Goal: Task Accomplishment & Management: Use online tool/utility

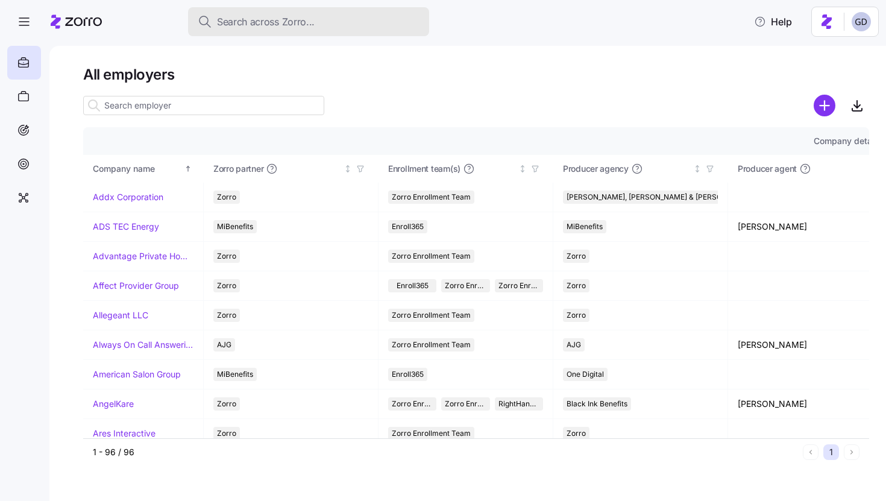
click at [298, 21] on span "Search across Zorro..." at bounding box center [266, 21] width 98 height 15
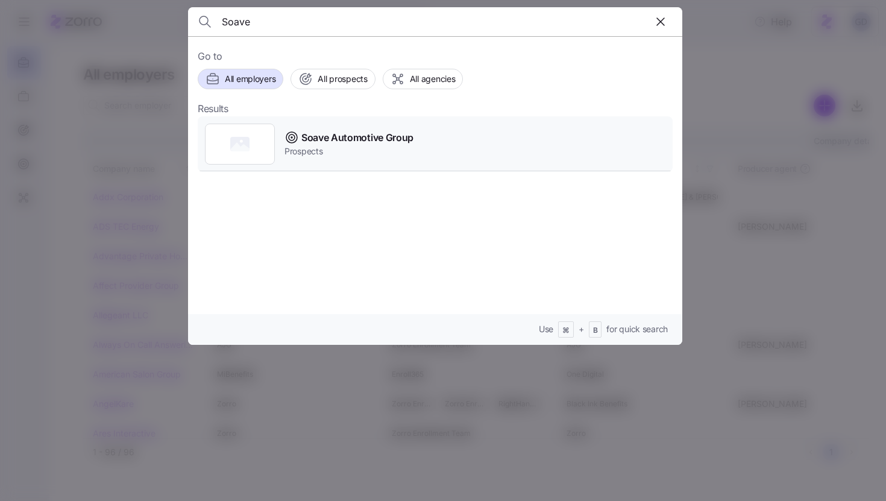
type input "Soave"
click at [337, 135] on span "Soave Automotive Group" at bounding box center [357, 137] width 112 height 15
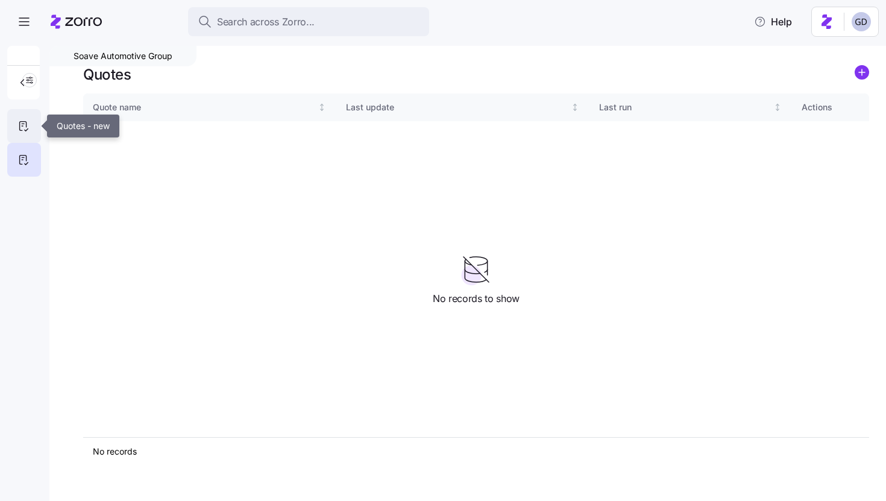
click at [14, 130] on div at bounding box center [24, 126] width 34 height 34
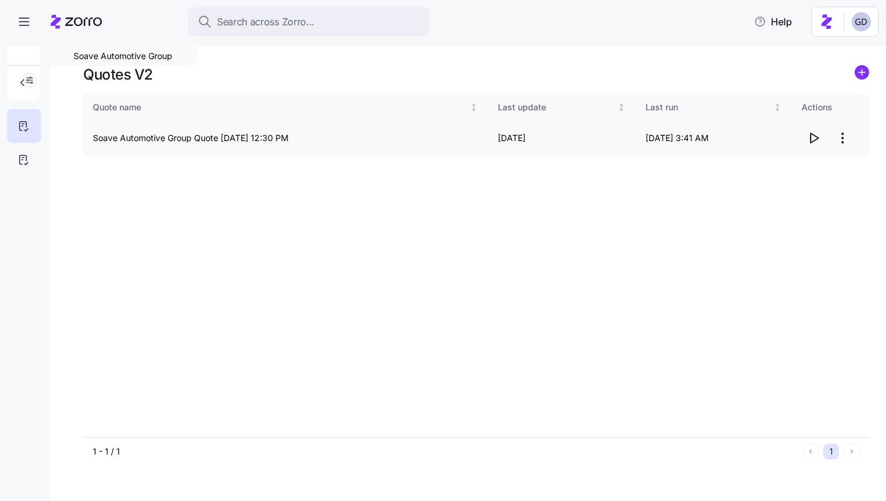
click at [816, 139] on icon "button" at bounding box center [814, 138] width 14 height 14
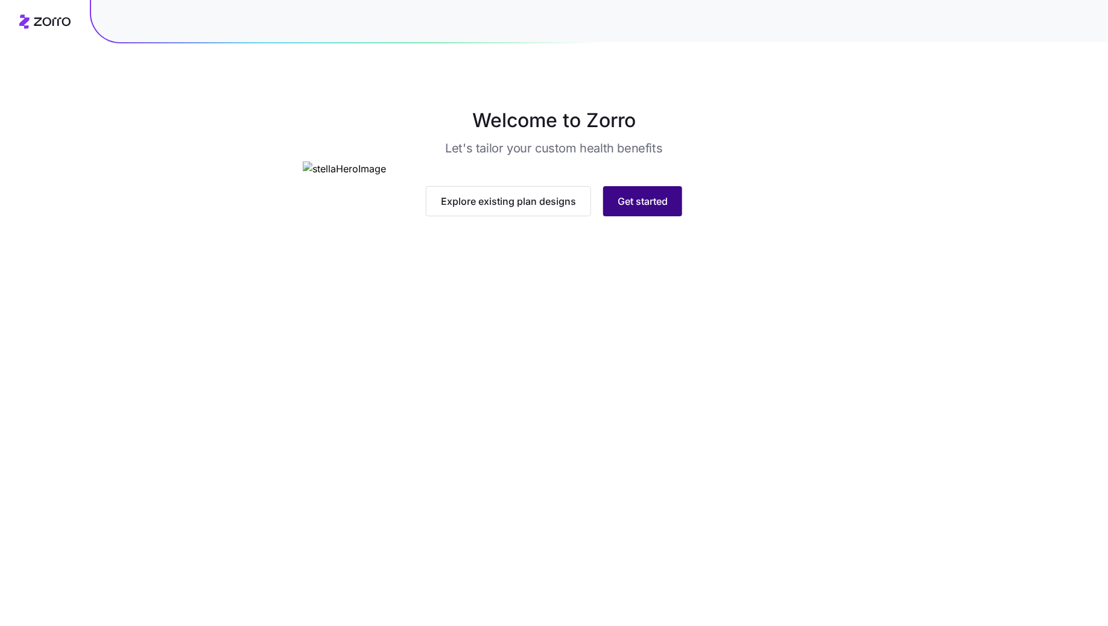
click at [630, 216] on button "Get started" at bounding box center [642, 201] width 79 height 30
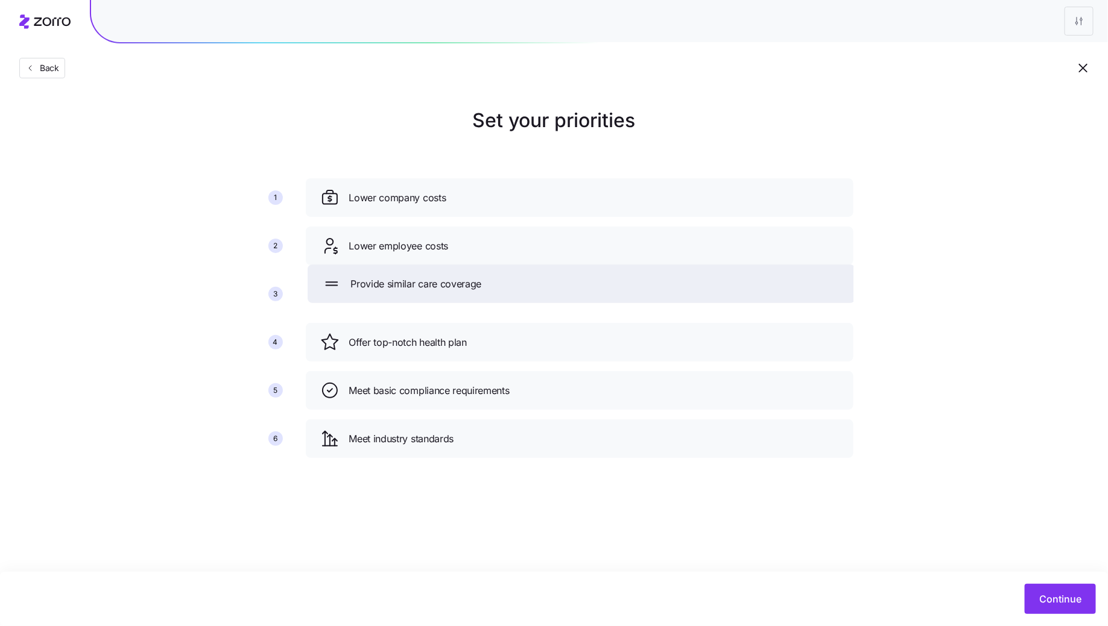
drag, startPoint x: 587, startPoint y: 342, endPoint x: 589, endPoint y: 284, distance: 58.5
click at [589, 284] on div "Provide similar care coverage" at bounding box center [581, 283] width 519 height 19
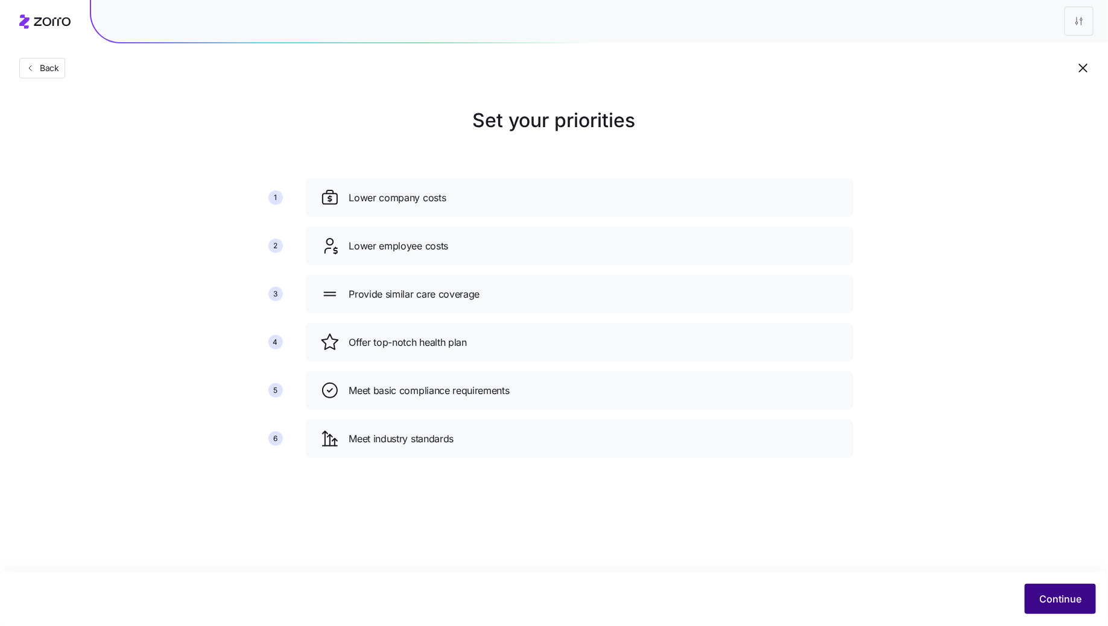
click at [1056, 586] on button "Continue" at bounding box center [1059, 599] width 71 height 30
click at [1068, 601] on span "Continue" at bounding box center [1060, 599] width 42 height 14
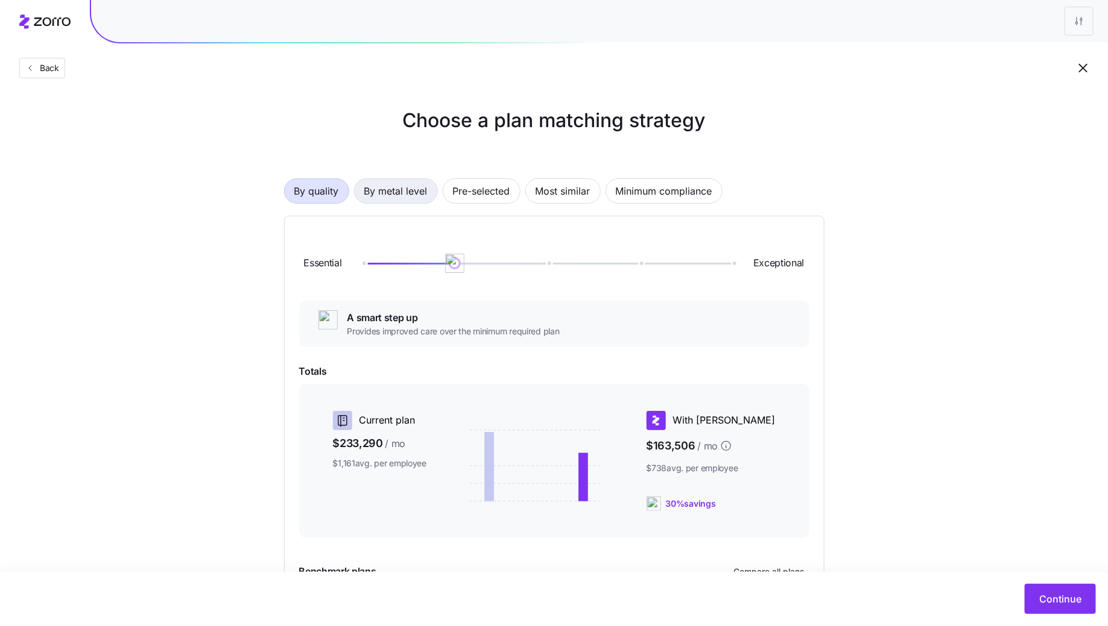
click at [415, 186] on span "By metal level" at bounding box center [395, 191] width 63 height 24
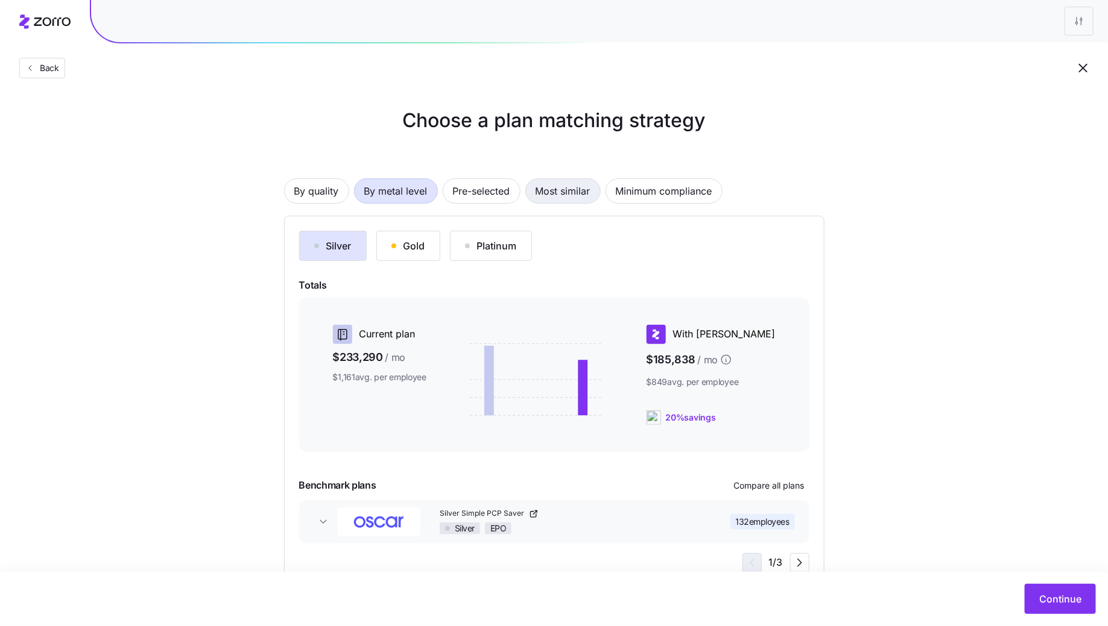
click at [560, 201] on span "Most similar" at bounding box center [562, 191] width 55 height 24
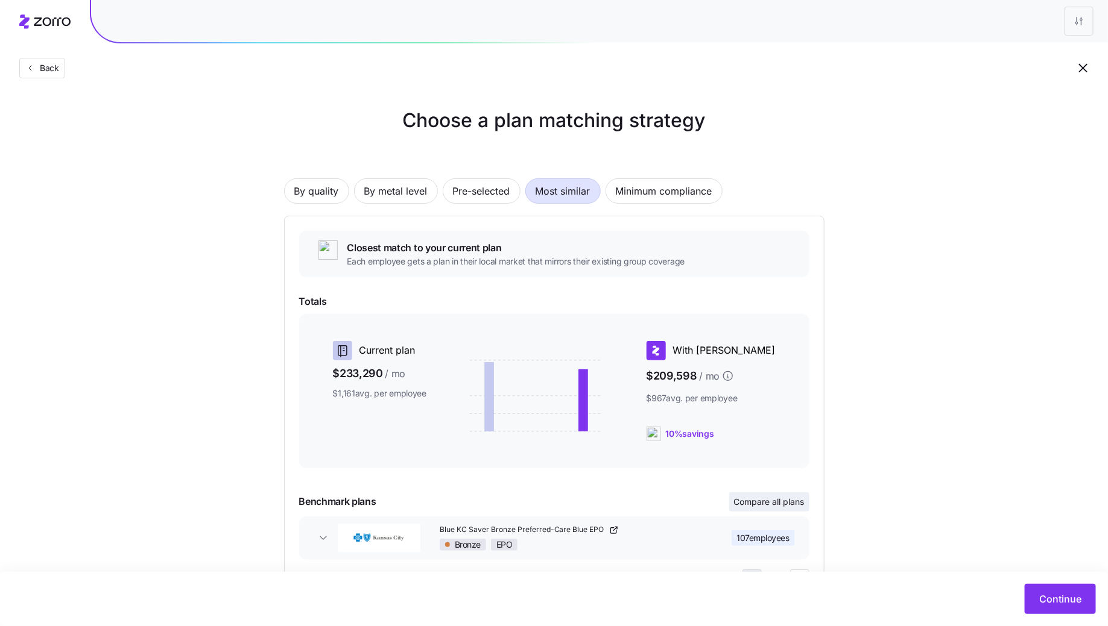
click at [789, 503] on span "Compare all plans" at bounding box center [769, 502] width 71 height 12
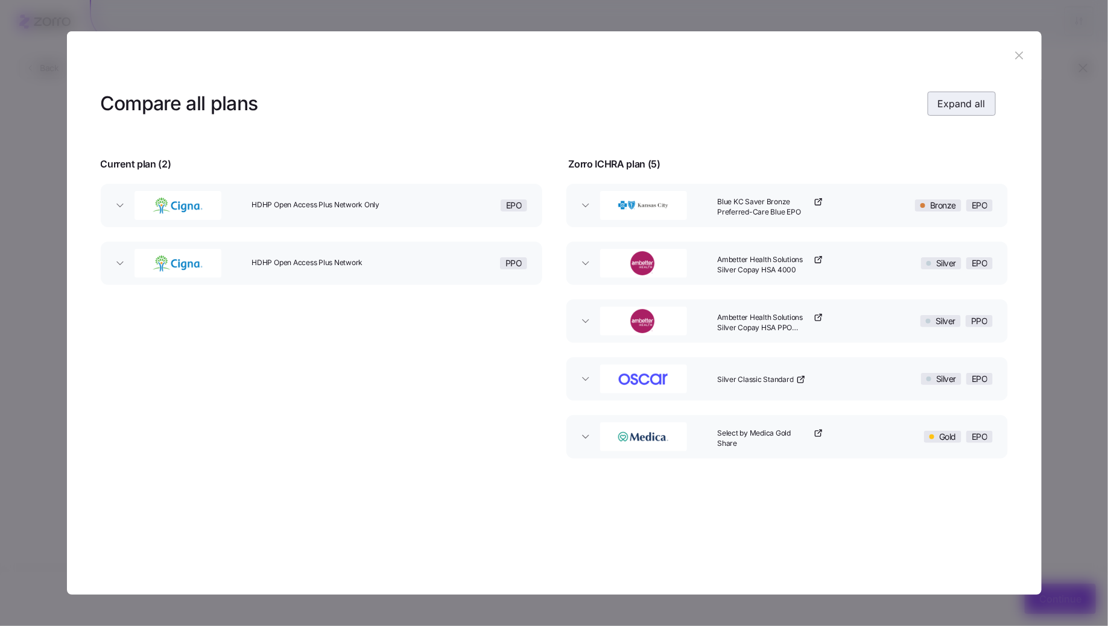
click at [956, 106] on span "Expand all" at bounding box center [962, 103] width 48 height 14
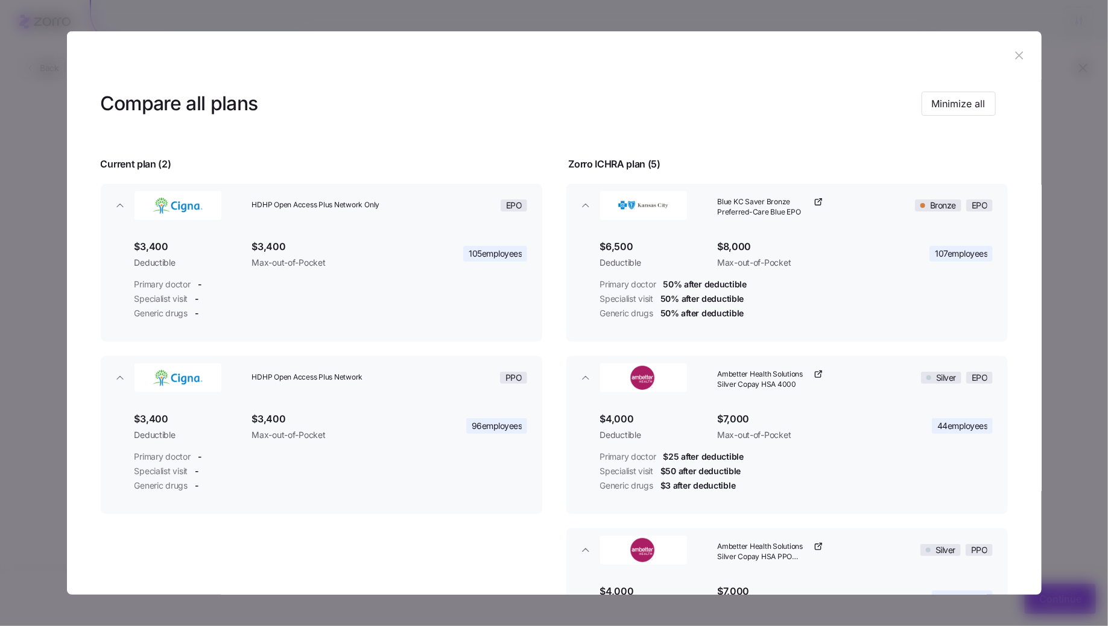
click at [1013, 53] on icon "button" at bounding box center [1018, 55] width 13 height 13
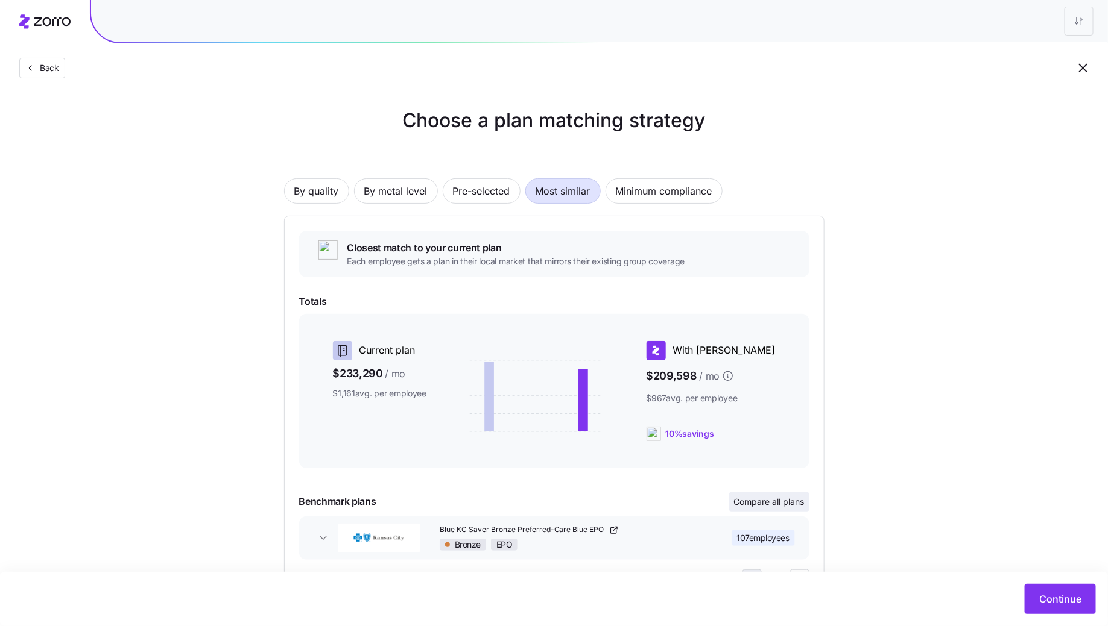
click at [782, 503] on span "Compare all plans" at bounding box center [769, 502] width 71 height 12
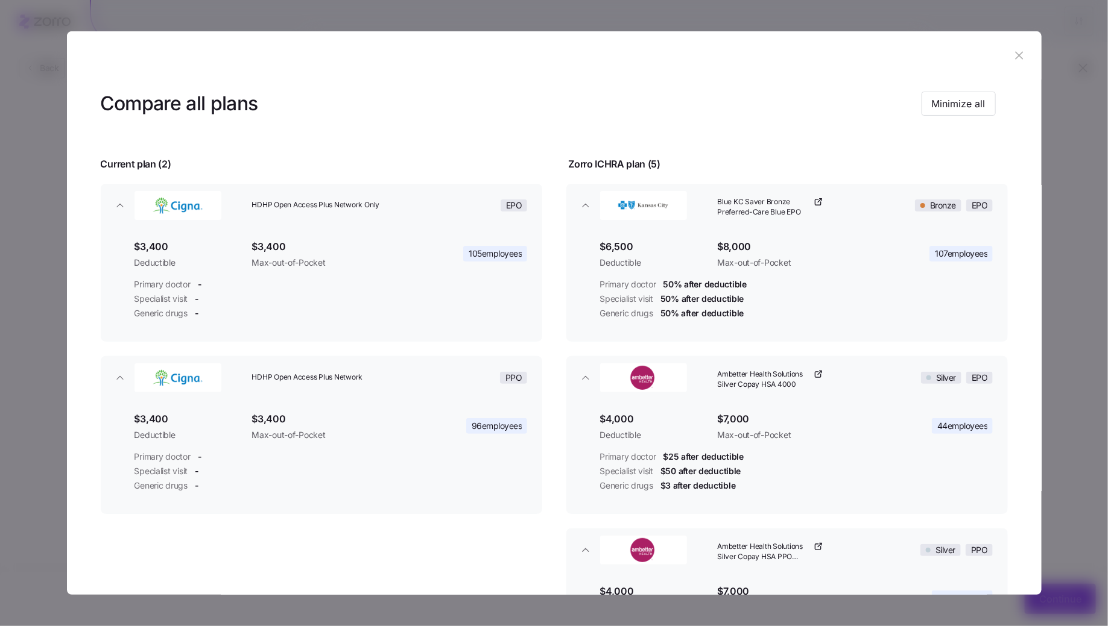
click at [1015, 59] on icon "button" at bounding box center [1019, 55] width 8 height 8
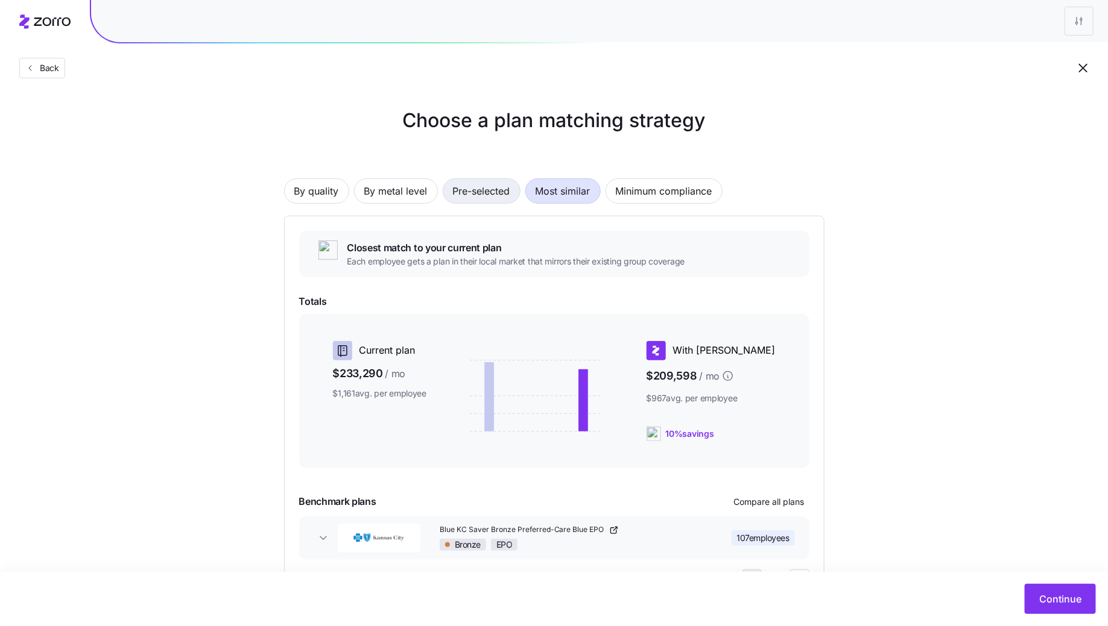
click at [478, 200] on span "Pre-selected" at bounding box center [481, 191] width 57 height 24
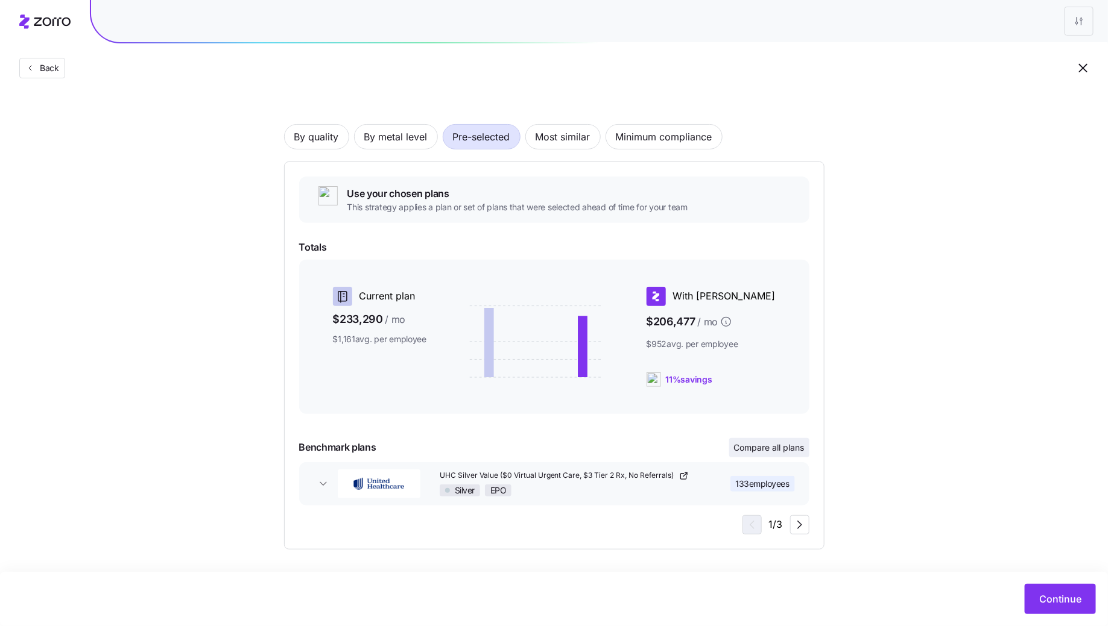
click at [760, 444] on span "Compare all plans" at bounding box center [769, 448] width 71 height 12
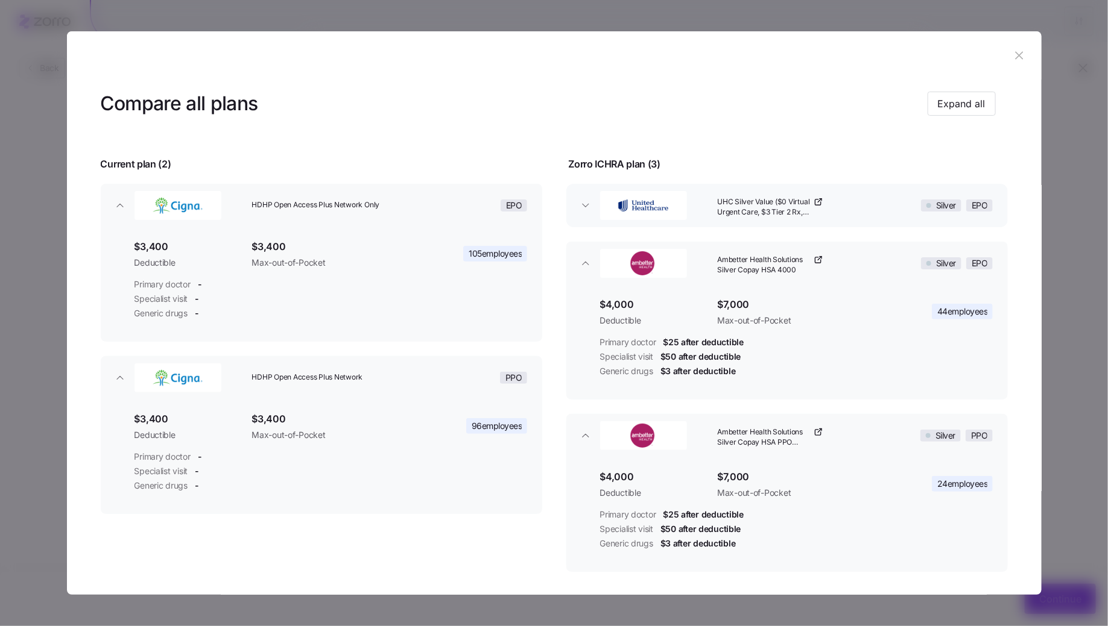
click at [880, 206] on div "Silver EPO" at bounding box center [939, 205] width 118 height 39
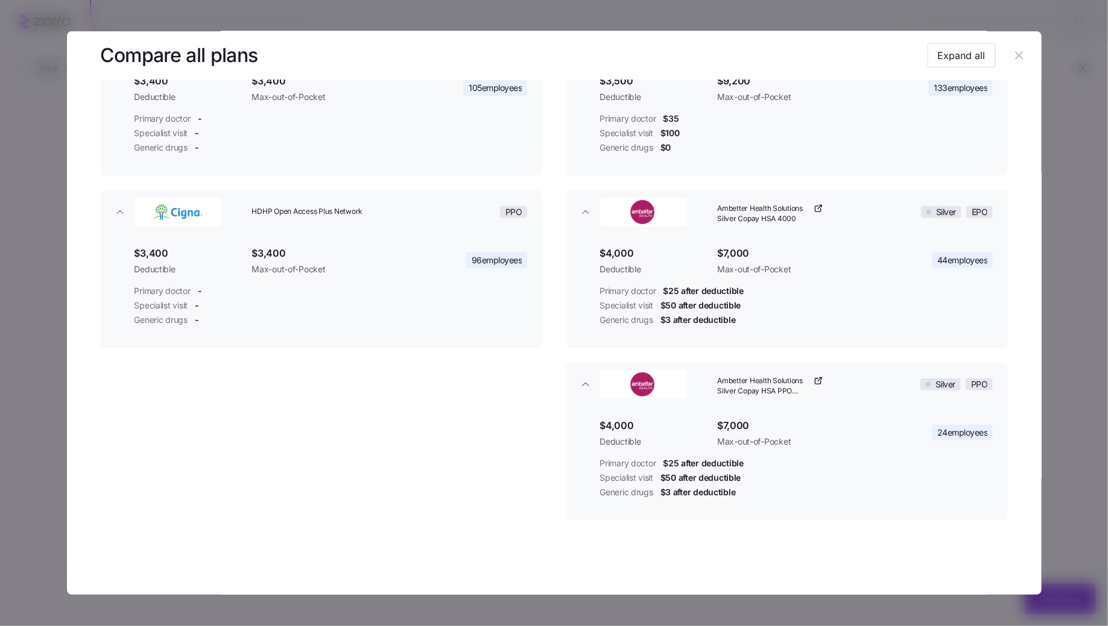
scroll to position [0, 0]
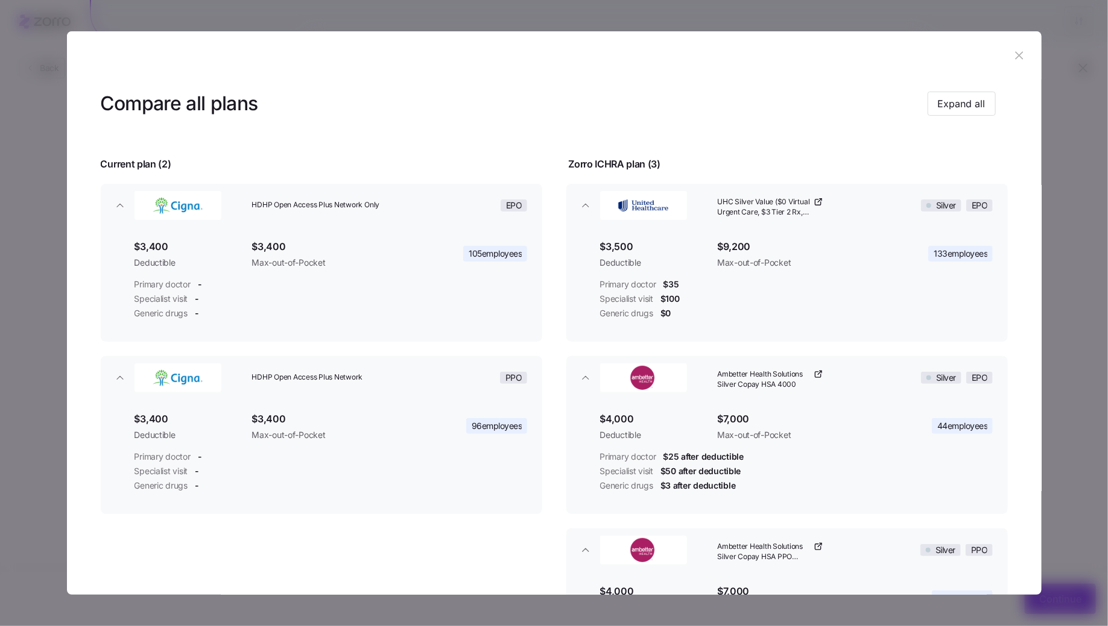
click at [1010, 58] on button "button" at bounding box center [1019, 55] width 19 height 19
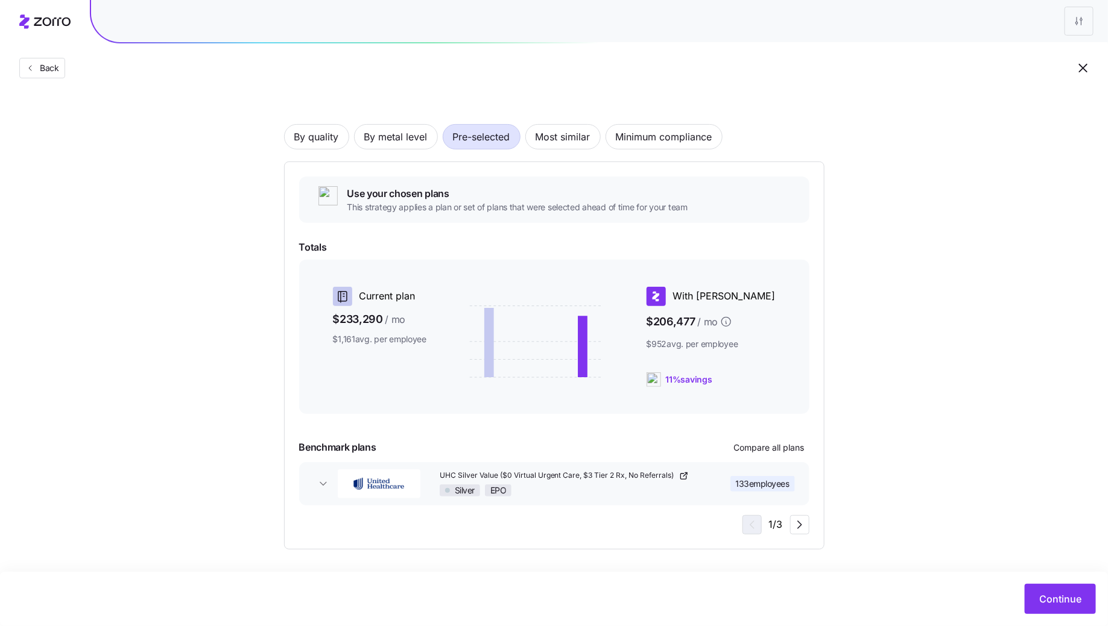
click at [774, 484] on span "133 employees" at bounding box center [763, 484] width 54 height 12
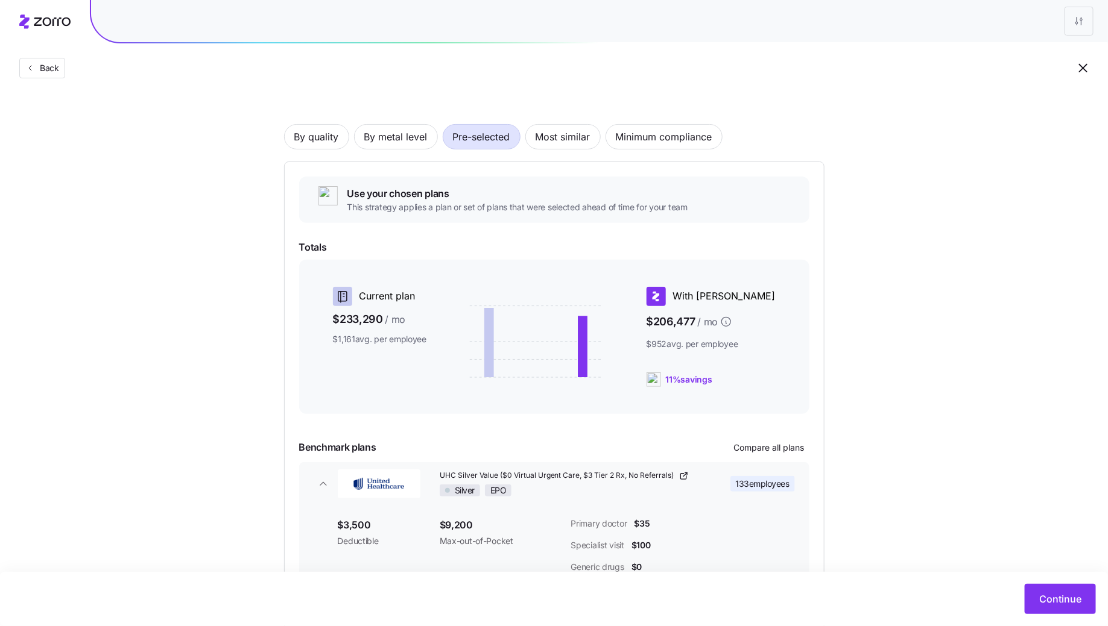
click at [680, 476] on icon "button" at bounding box center [682, 476] width 5 height 5
click at [1068, 605] on span "Continue" at bounding box center [1060, 599] width 42 height 14
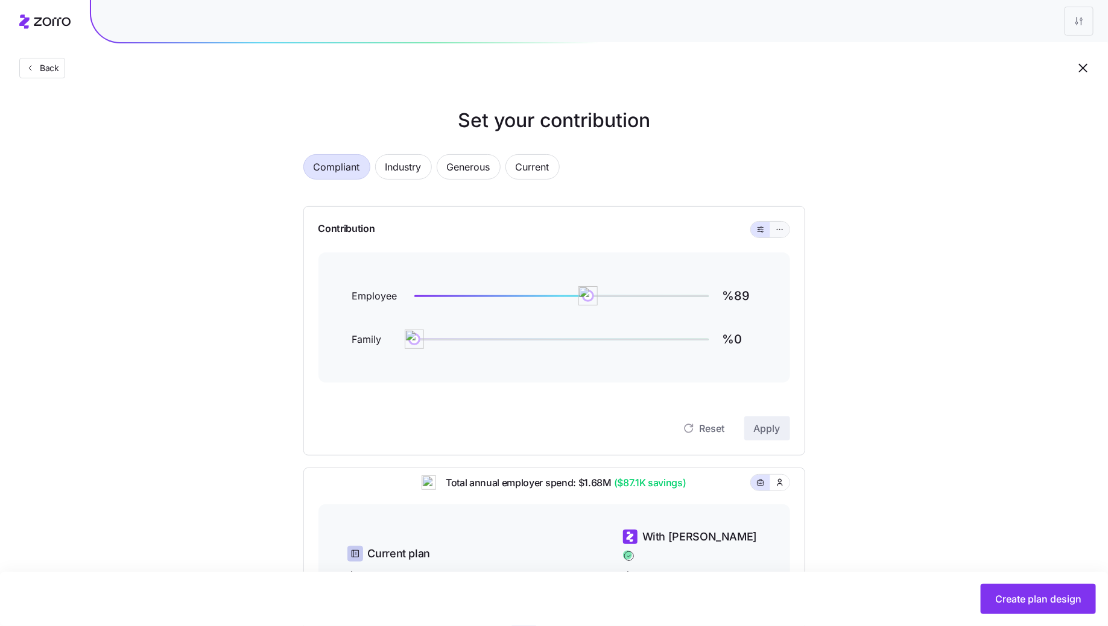
click at [776, 230] on icon "button" at bounding box center [779, 229] width 8 height 14
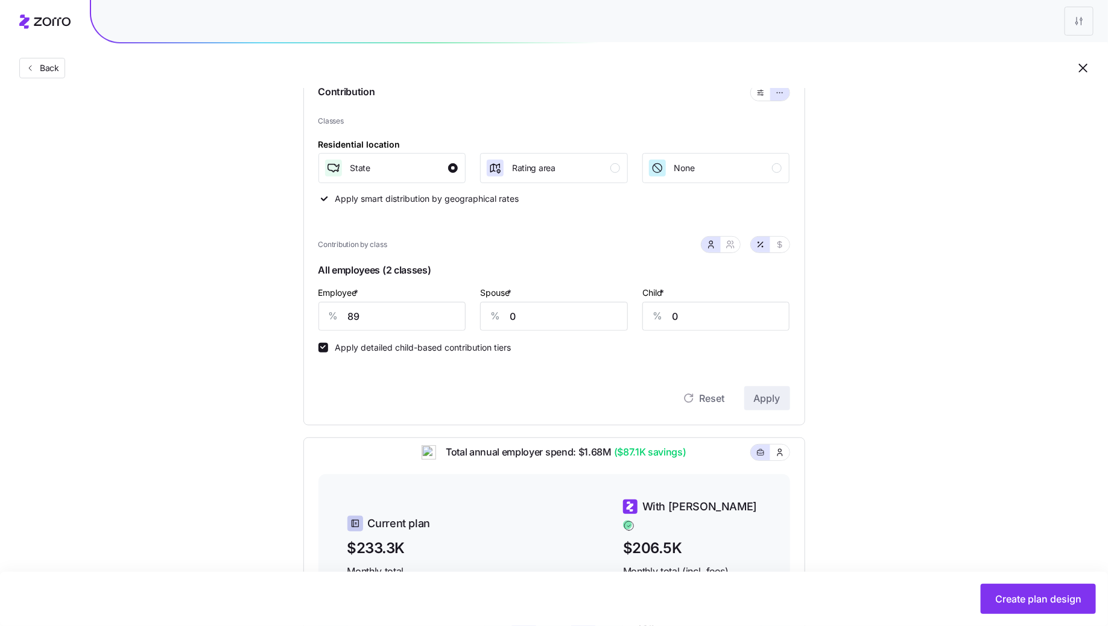
scroll to position [134, 0]
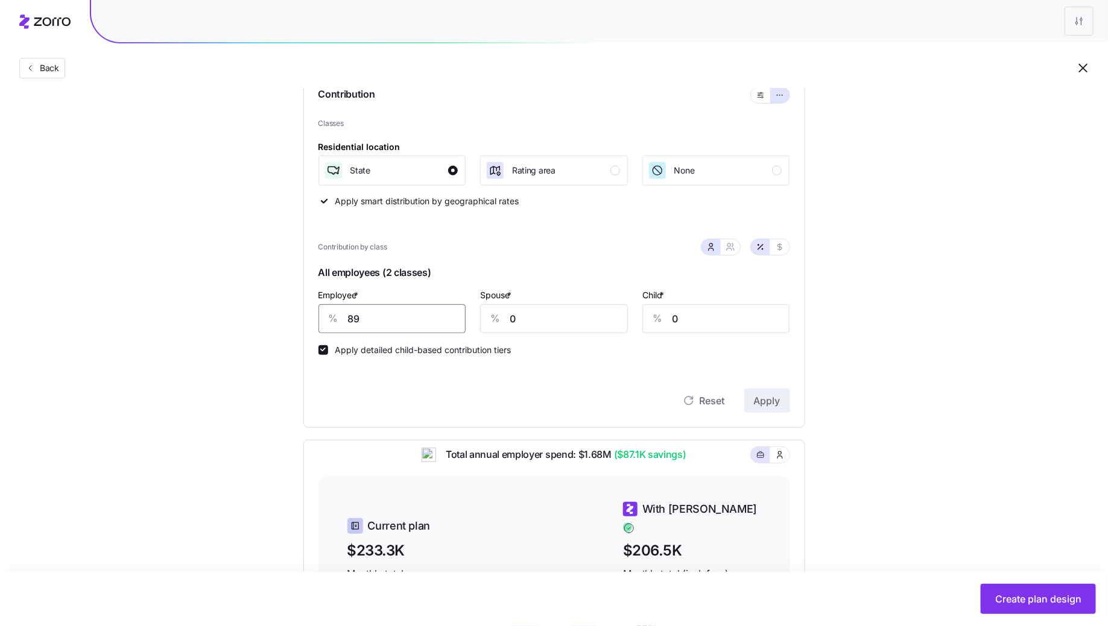
click at [406, 320] on input "89" at bounding box center [392, 319] width 148 height 29
click at [778, 403] on span "Apply" at bounding box center [767, 401] width 27 height 14
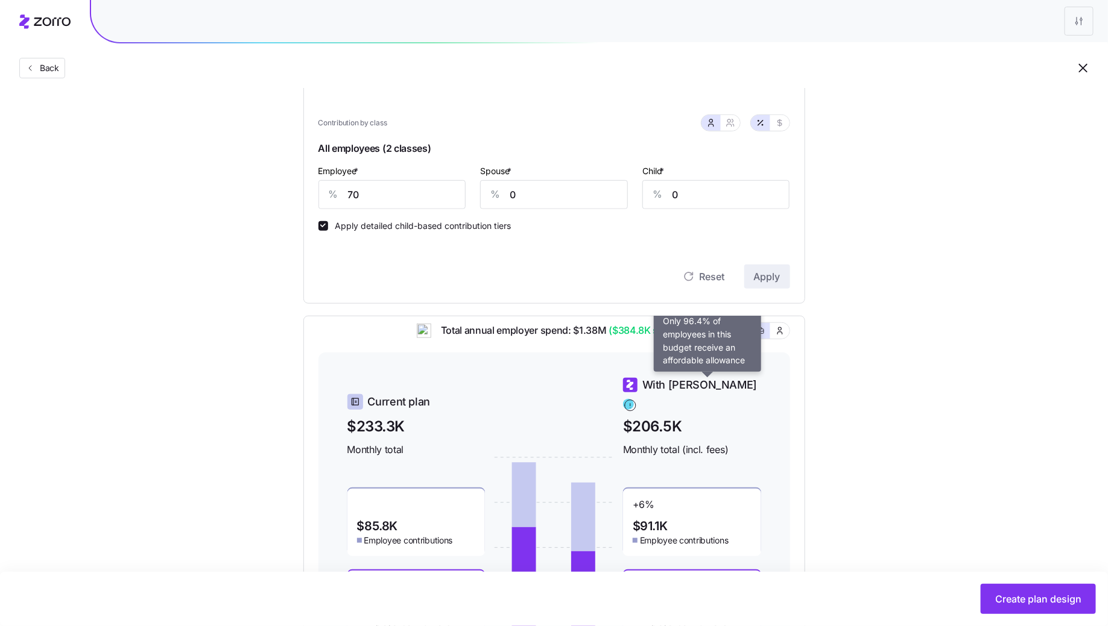
scroll to position [216, 0]
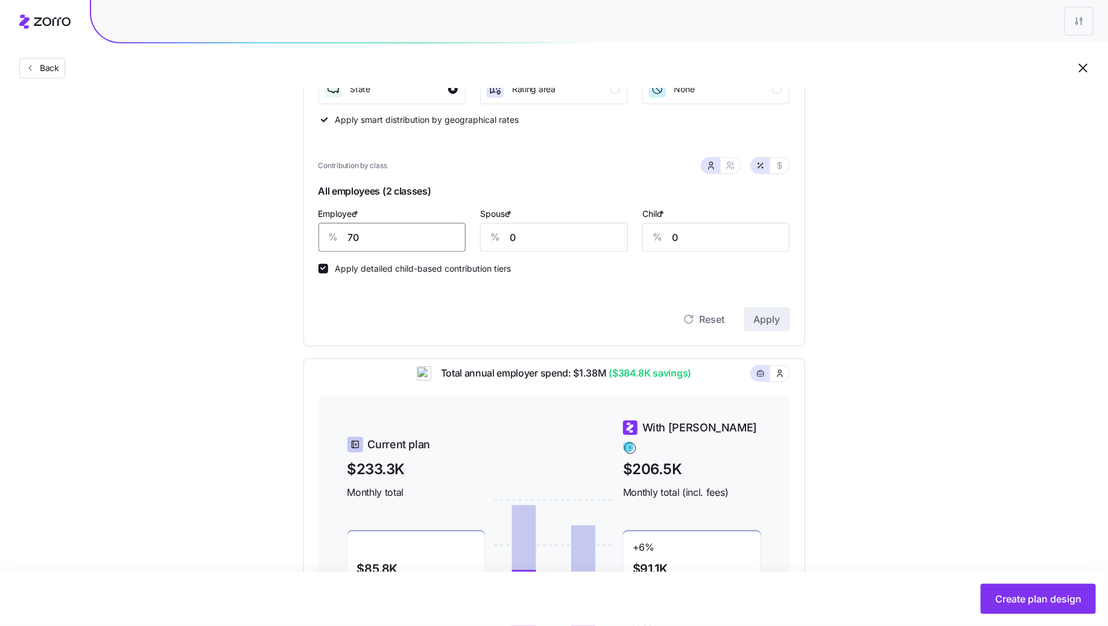
click at [401, 235] on input "70" at bounding box center [392, 237] width 148 height 29
click at [765, 323] on span "Apply" at bounding box center [767, 319] width 27 height 14
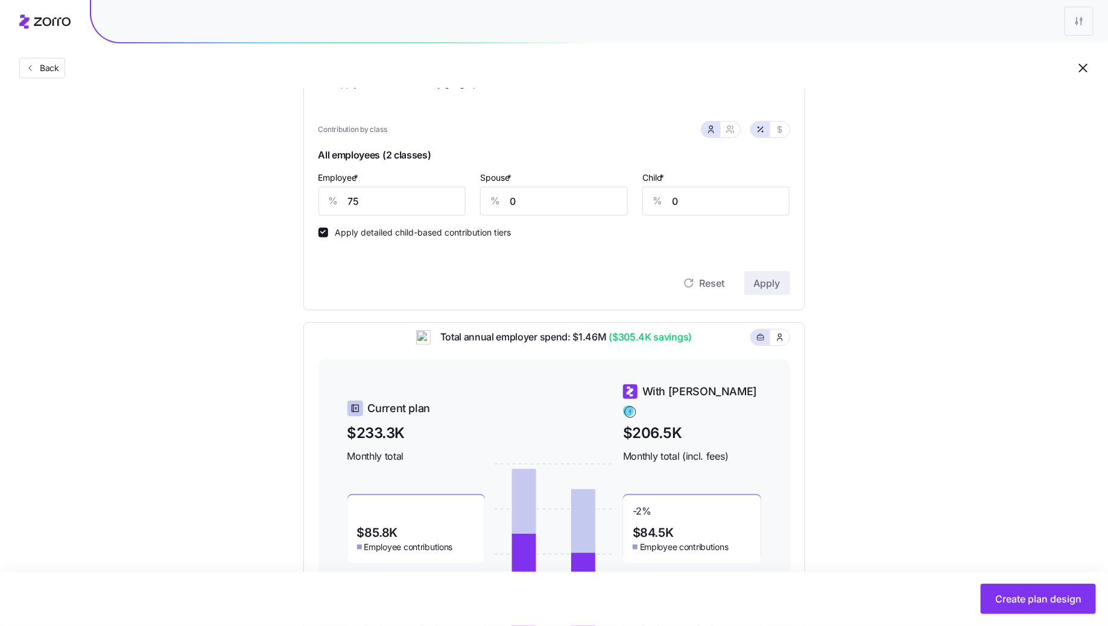
scroll to position [236, 0]
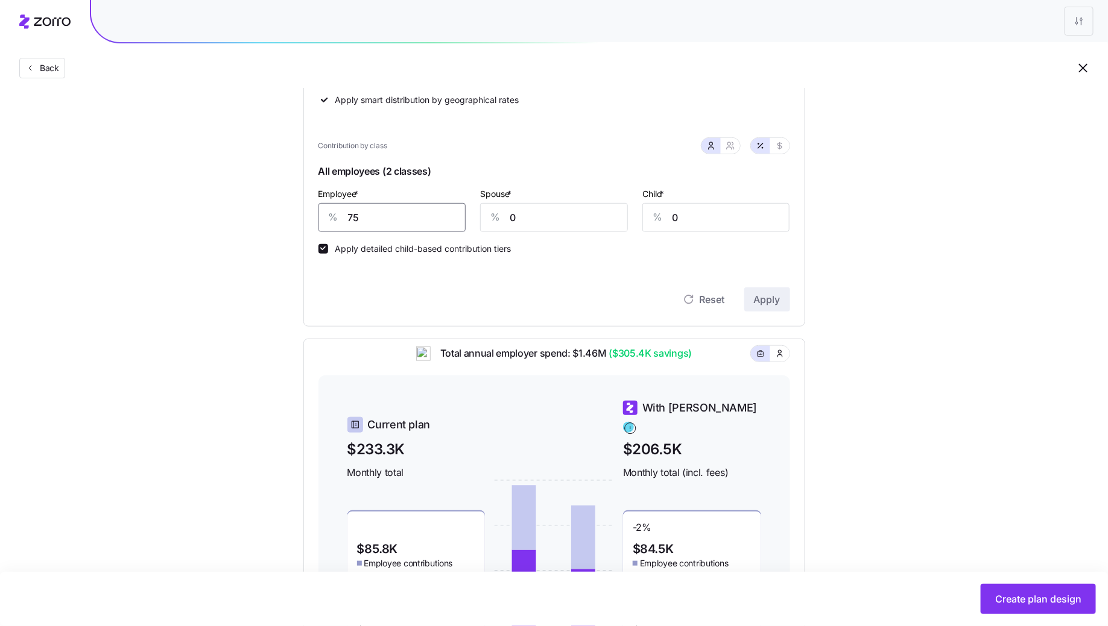
click at [381, 218] on input "75" at bounding box center [392, 217] width 148 height 29
type input "80"
click at [784, 296] on button "Apply" at bounding box center [767, 300] width 46 height 24
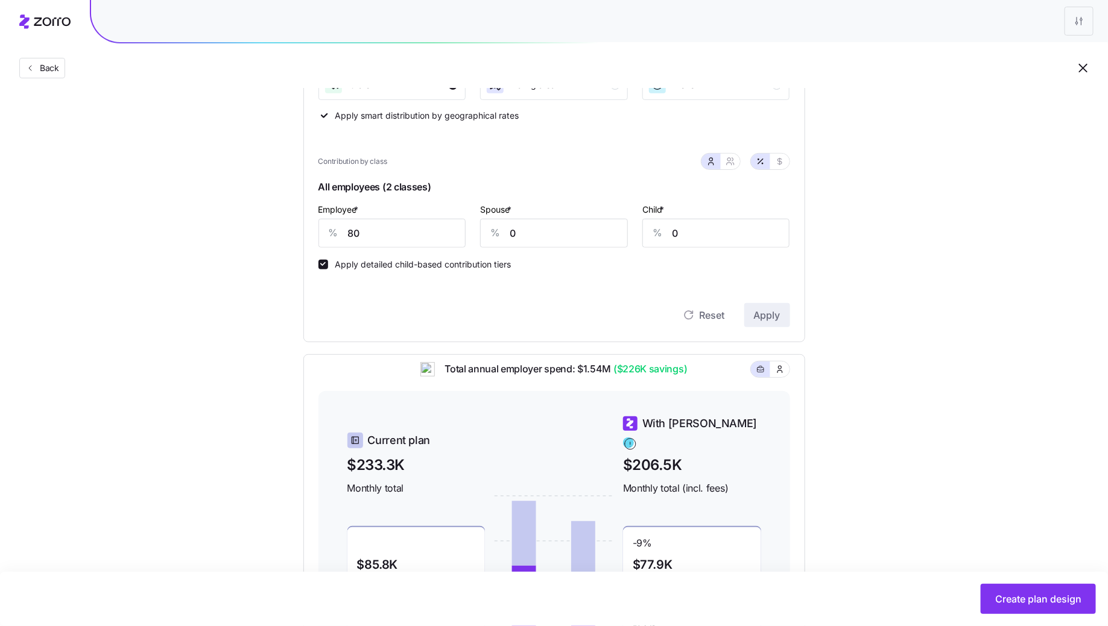
scroll to position [216, 0]
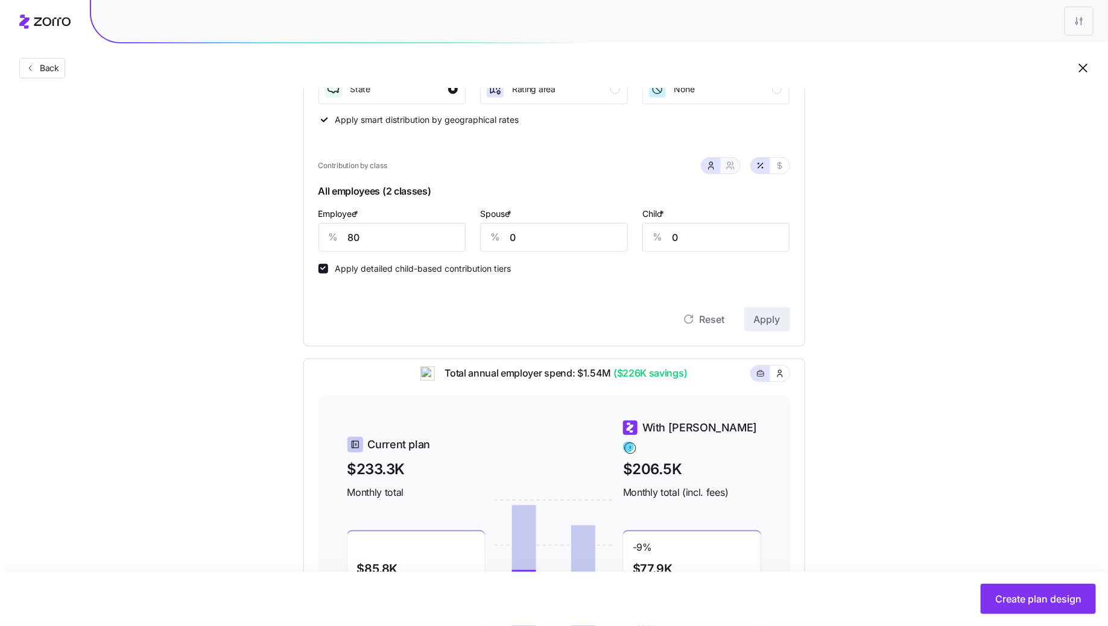
click at [732, 166] on icon "button" at bounding box center [730, 166] width 10 height 10
type input "40"
type input "47"
click at [388, 238] on input "80" at bounding box center [371, 237] width 107 height 29
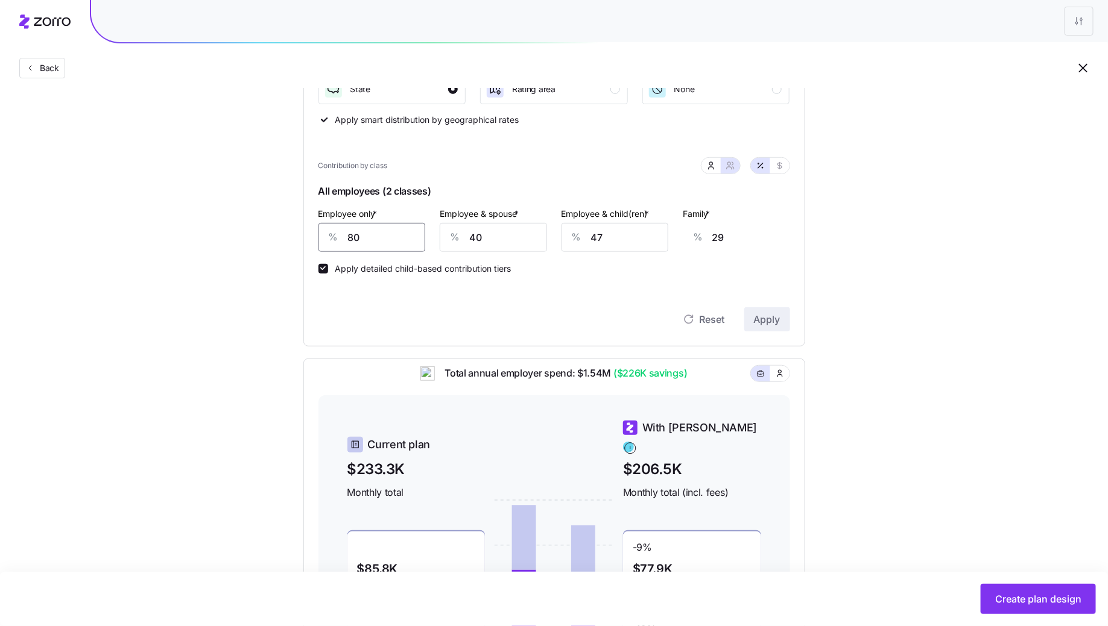
type input "7"
type input "56"
type input "75"
type input "31"
type input "75"
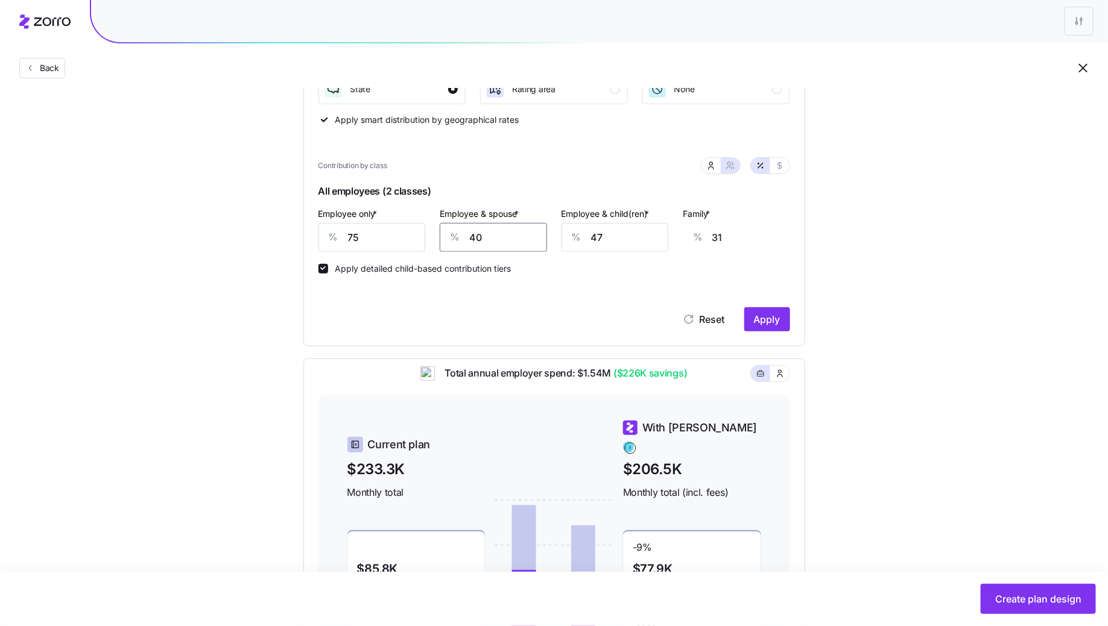
click at [498, 245] on input "40" at bounding box center [493, 237] width 107 height 29
type input "5"
type input "6"
type input "50"
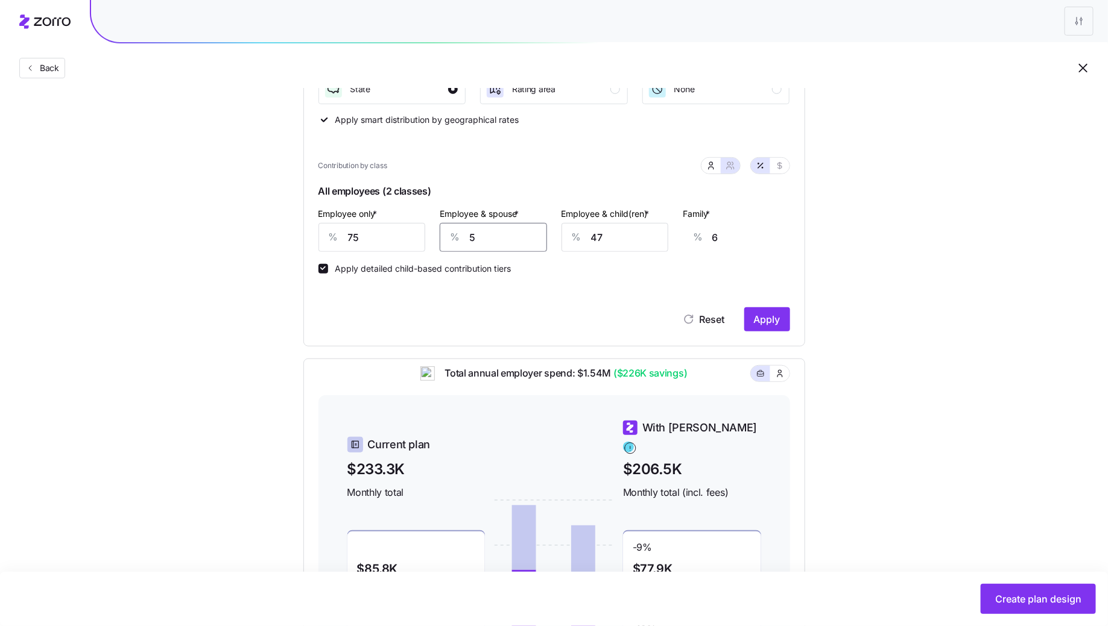
type input "39"
type input "50"
click at [599, 240] on input "47" at bounding box center [614, 237] width 107 height 29
type input "5"
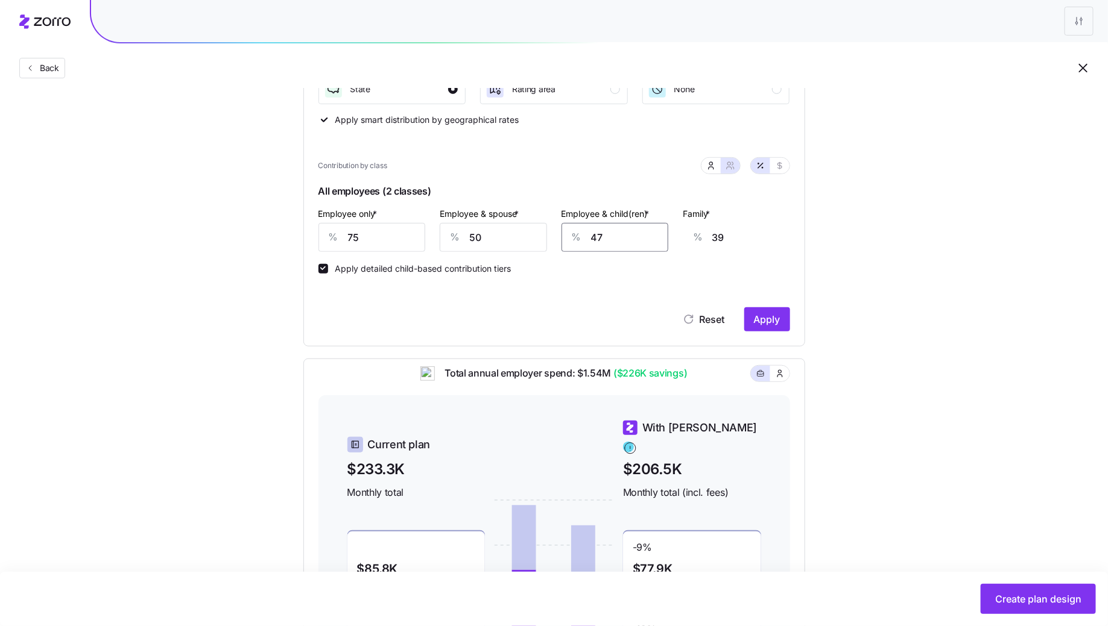
type input "12"
type input "50"
type input "41"
type input "50"
click at [775, 321] on span "Apply" at bounding box center [767, 319] width 27 height 14
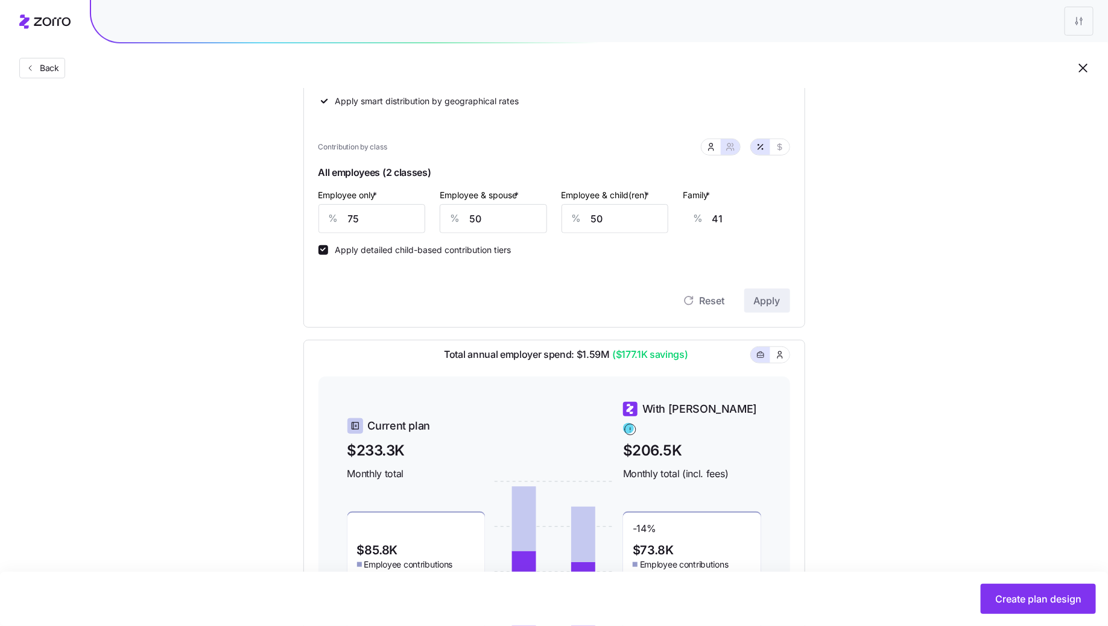
scroll to position [232, 0]
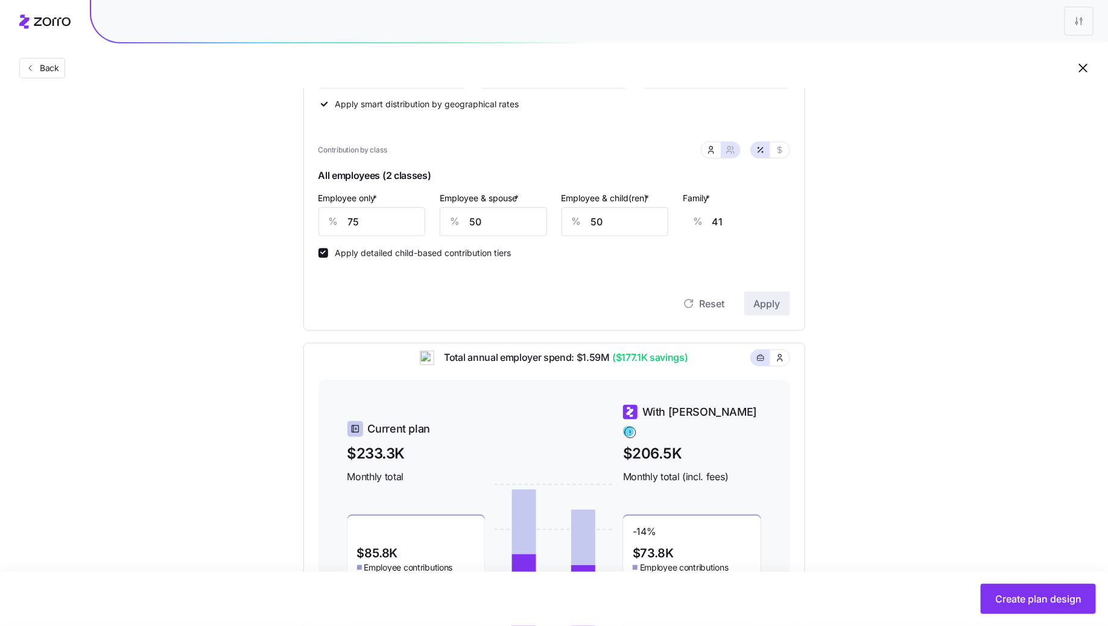
click at [551, 217] on div "Employee & spouse * % 50" at bounding box center [493, 213] width 122 height 60
click at [544, 217] on input "50" at bounding box center [493, 221] width 107 height 29
click at [784, 145] on span "button" at bounding box center [780, 150] width 10 height 10
type input "604"
type input "806"
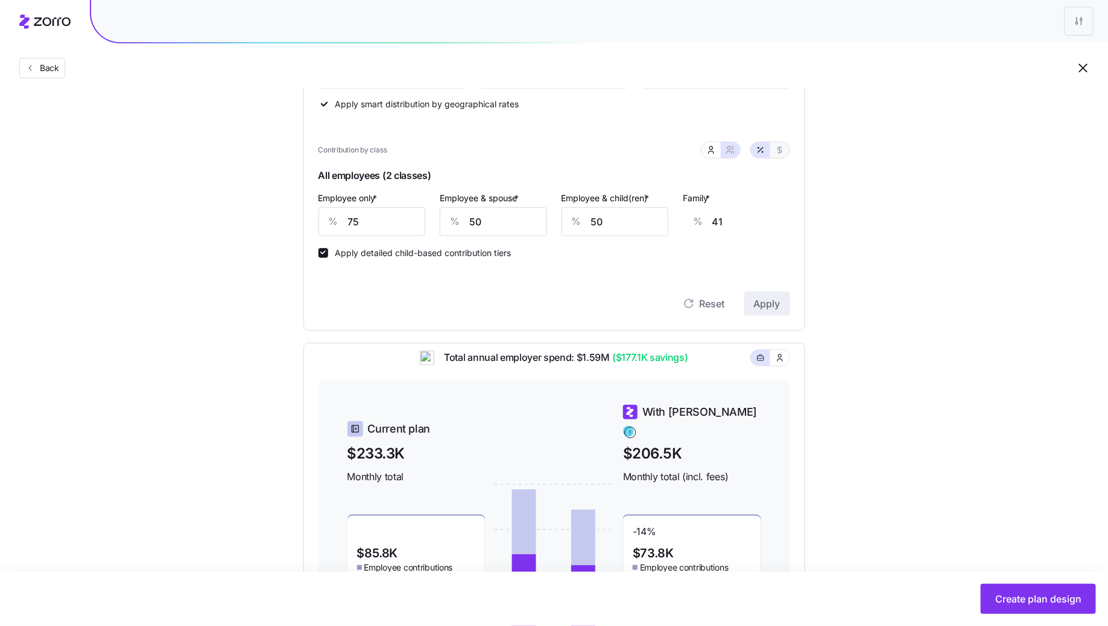
type input "692"
type input "893"
click at [760, 151] on icon "button" at bounding box center [761, 150] width 10 height 10
type input "75"
type input "50"
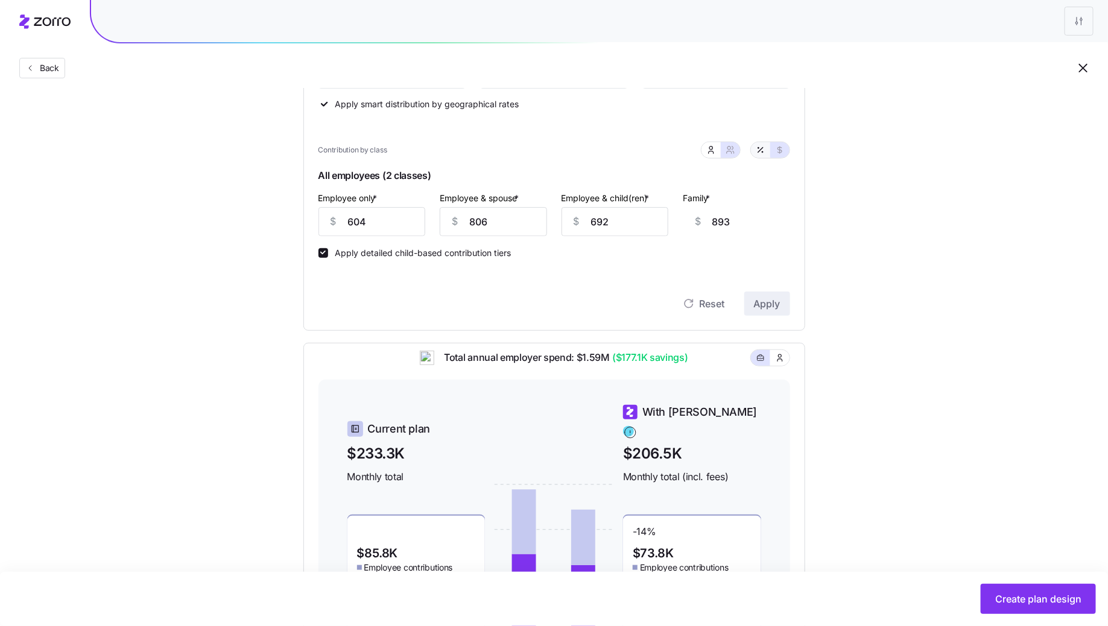
type input "50"
type input "41"
click at [376, 215] on input "75" at bounding box center [371, 221] width 107 height 29
type input "8"
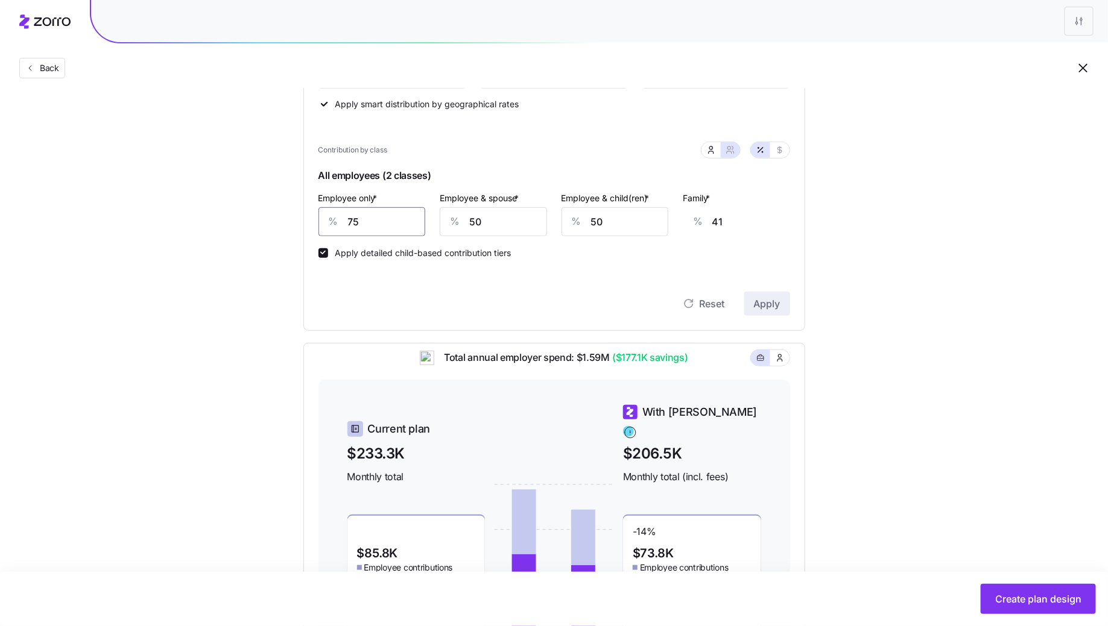
type input "65"
type input "80"
type input "39"
type input "80"
click at [478, 223] on input "50" at bounding box center [493, 221] width 107 height 29
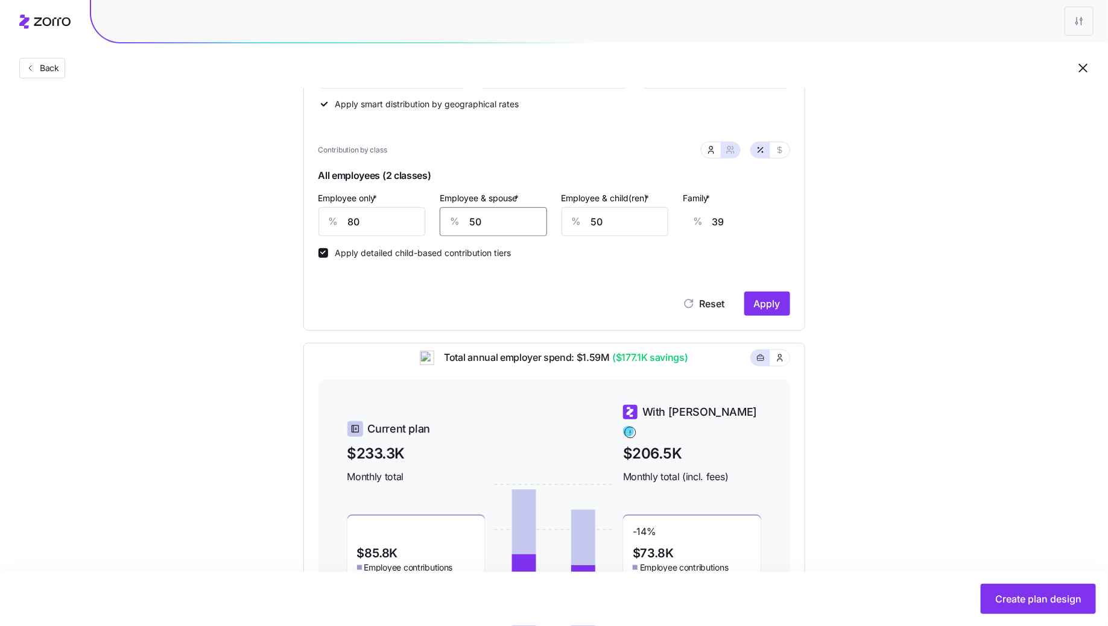
click at [478, 223] on input "50" at bounding box center [493, 221] width 107 height 29
type input "4"
type input "5"
type input "40"
type input "32"
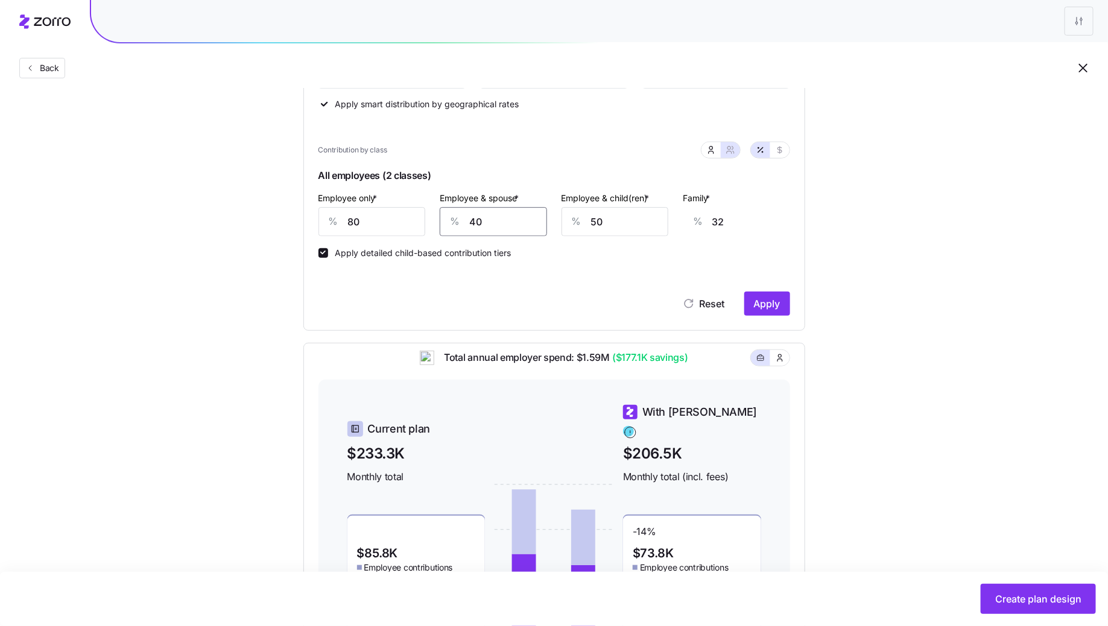
type input "40"
type input "4"
type input "3"
type input "40"
type input "25"
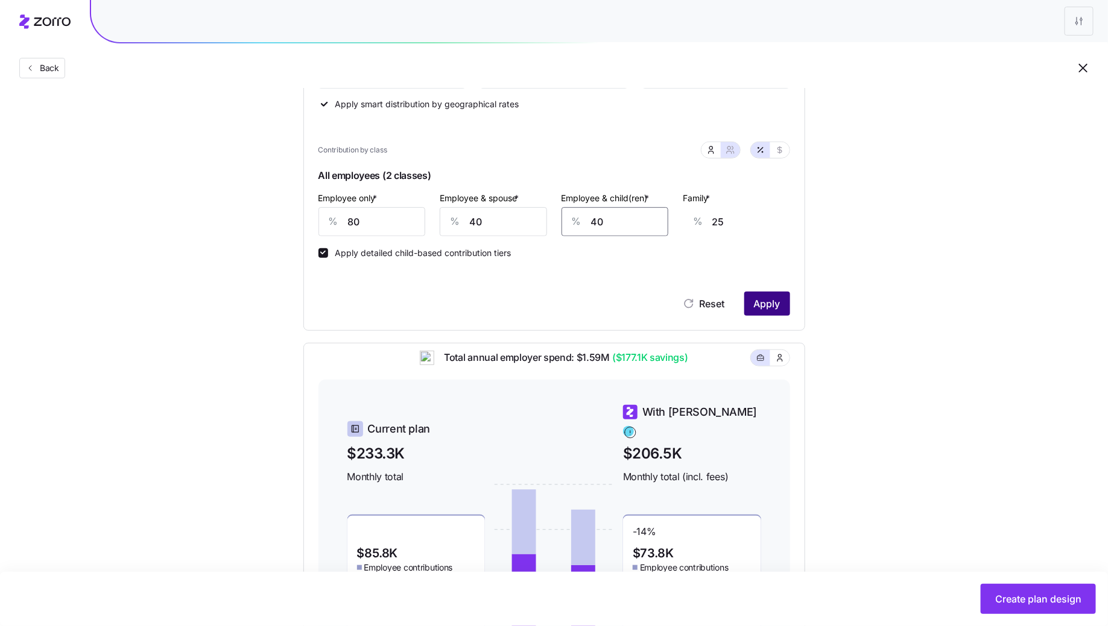
type input "4"
type input "3"
type input "0"
type input "50"
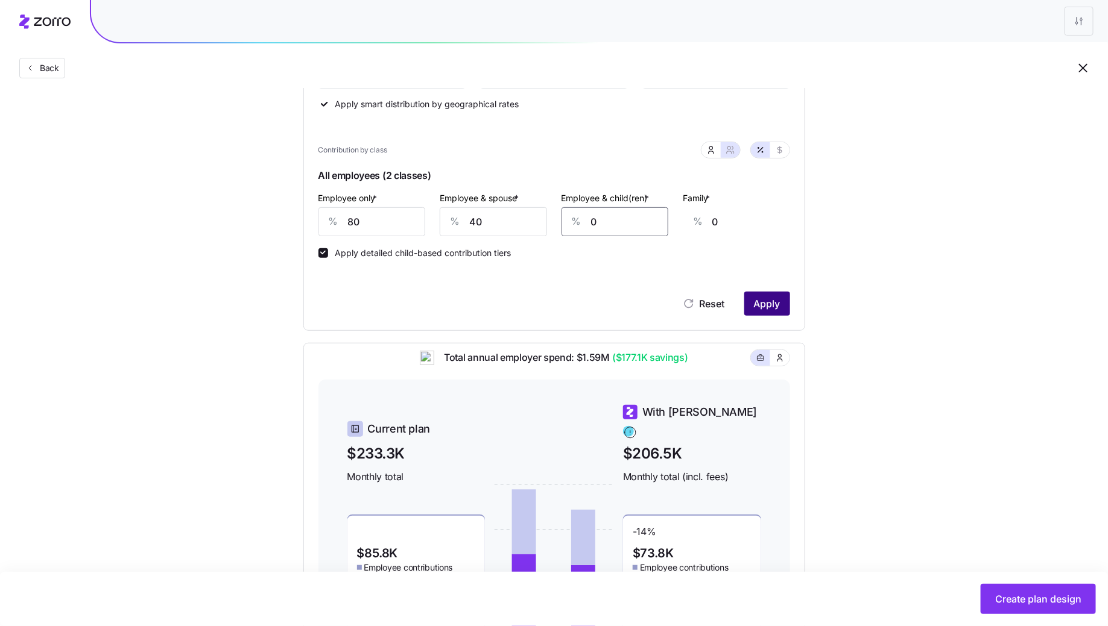
type input "32"
type input "5090"
type input "3217"
type input "500"
type input "316"
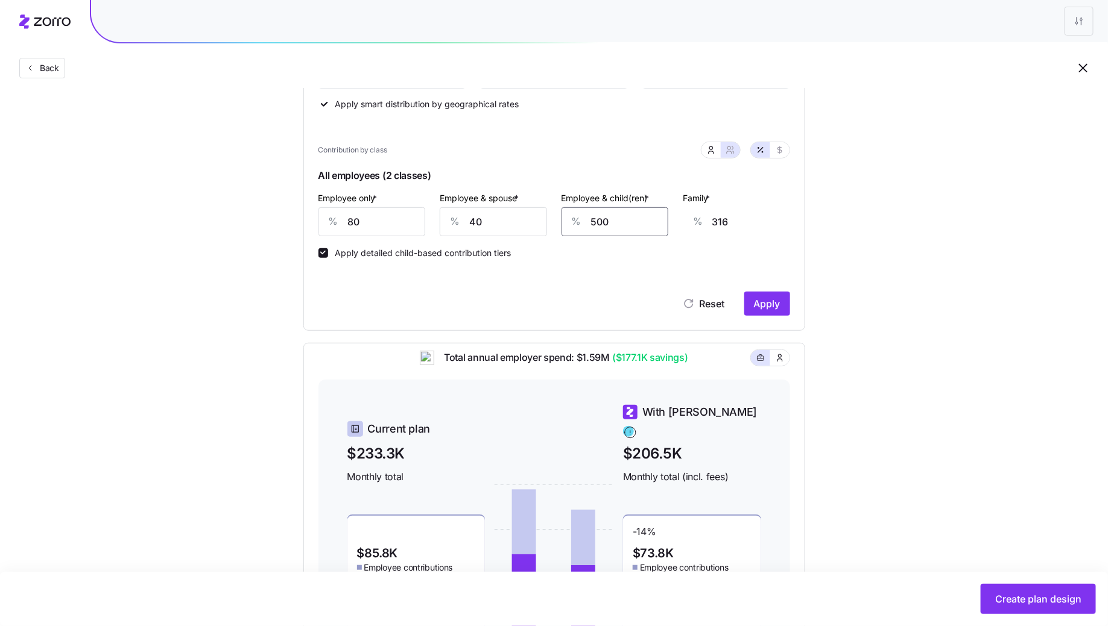
type input "50"
type input "32"
click at [762, 308] on span "Apply" at bounding box center [767, 304] width 27 height 14
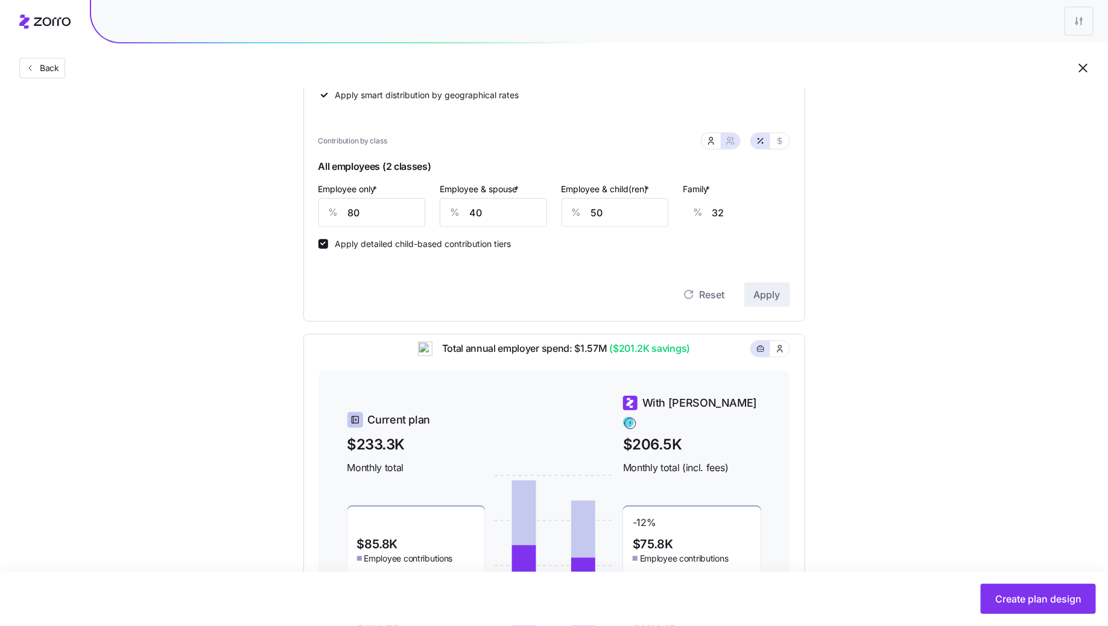
scroll to position [235, 0]
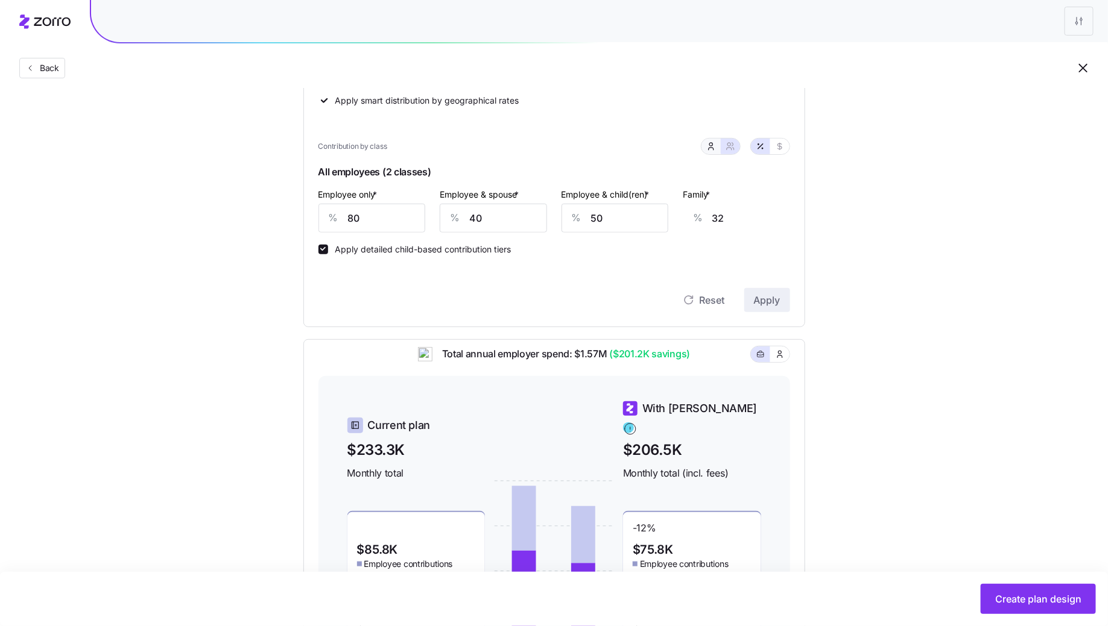
click at [712, 150] on button "button" at bounding box center [711, 147] width 10 height 10
type input "0"
click at [699, 218] on input "8" at bounding box center [716, 218] width 148 height 29
type input "0"
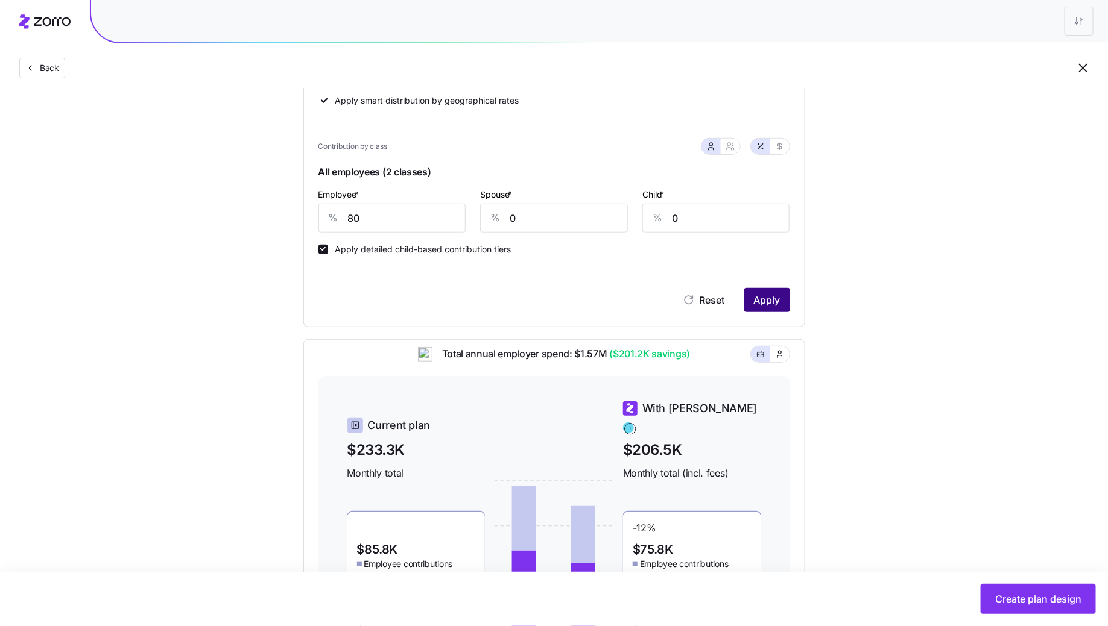
click at [774, 306] on span "Apply" at bounding box center [767, 300] width 27 height 14
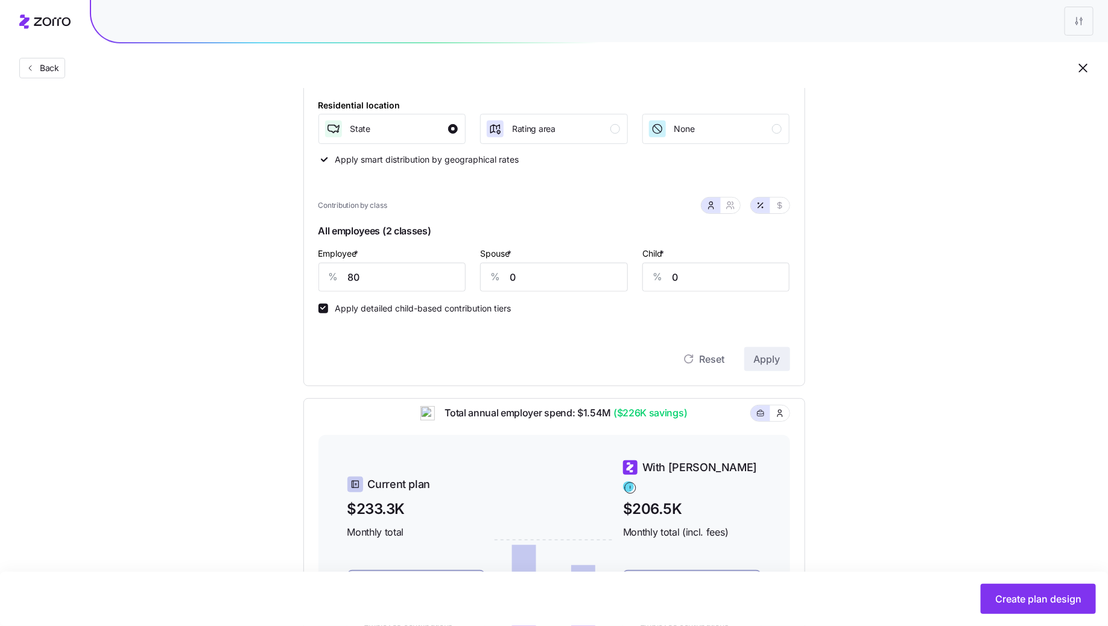
scroll to position [175, 0]
click at [729, 202] on span "button" at bounding box center [730, 207] width 10 height 10
type input "40"
type input "47"
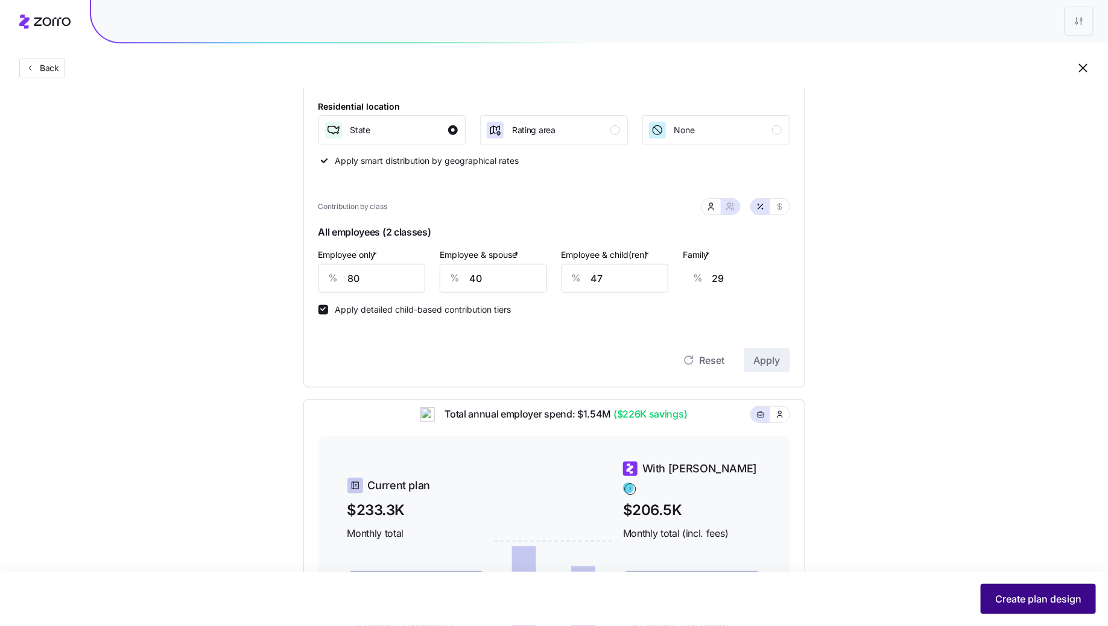
click at [993, 593] on button "Create plan design" at bounding box center [1037, 599] width 115 height 30
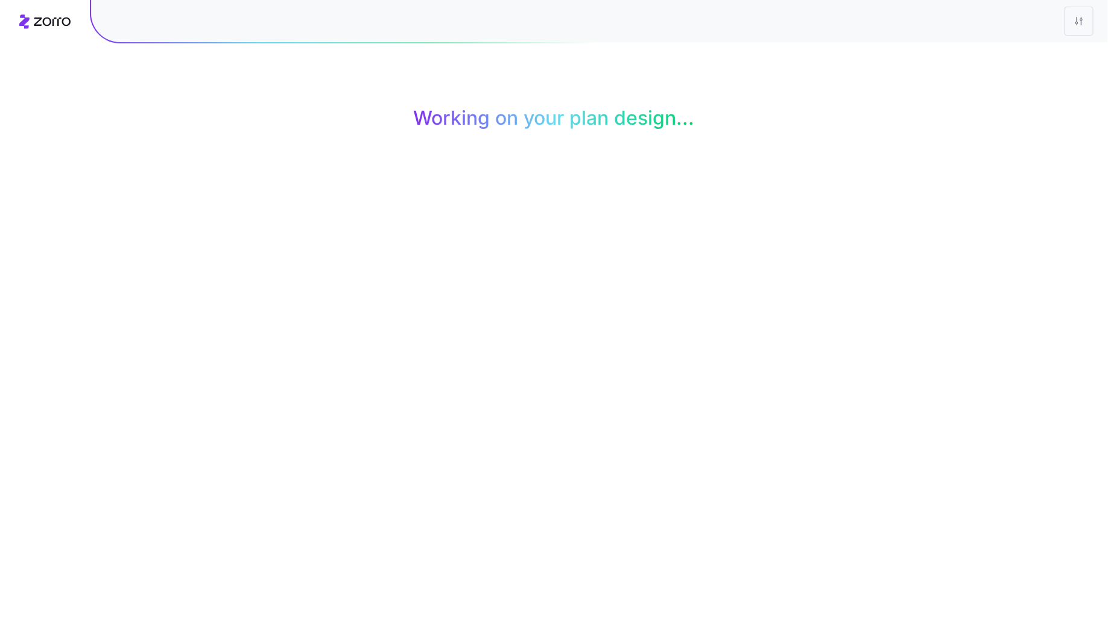
scroll to position [0, 0]
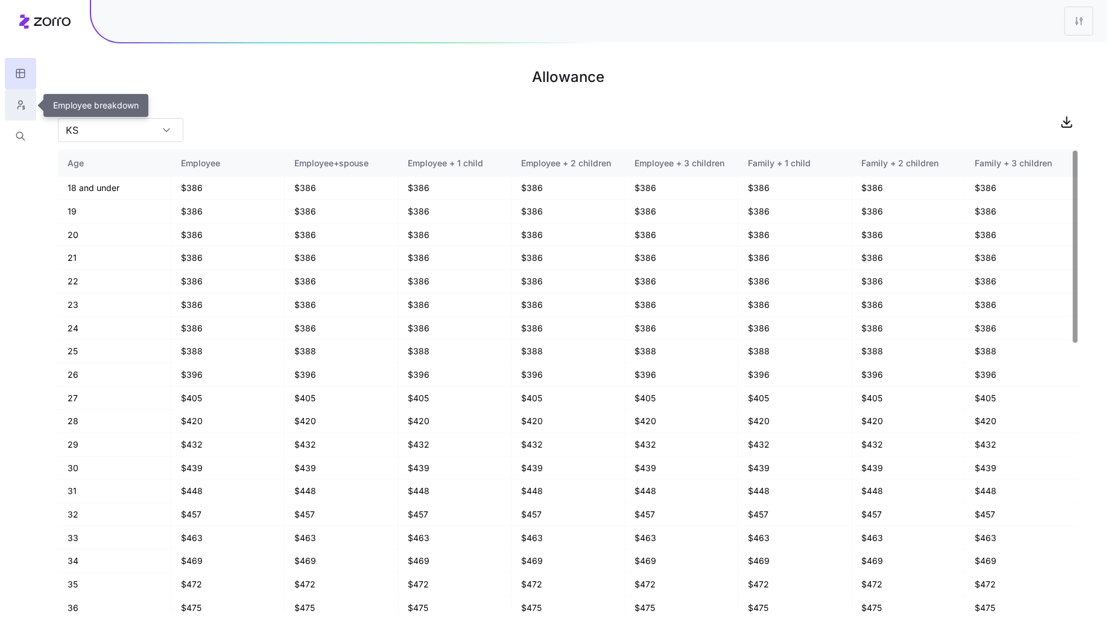
click at [33, 109] on button "button" at bounding box center [20, 104] width 31 height 31
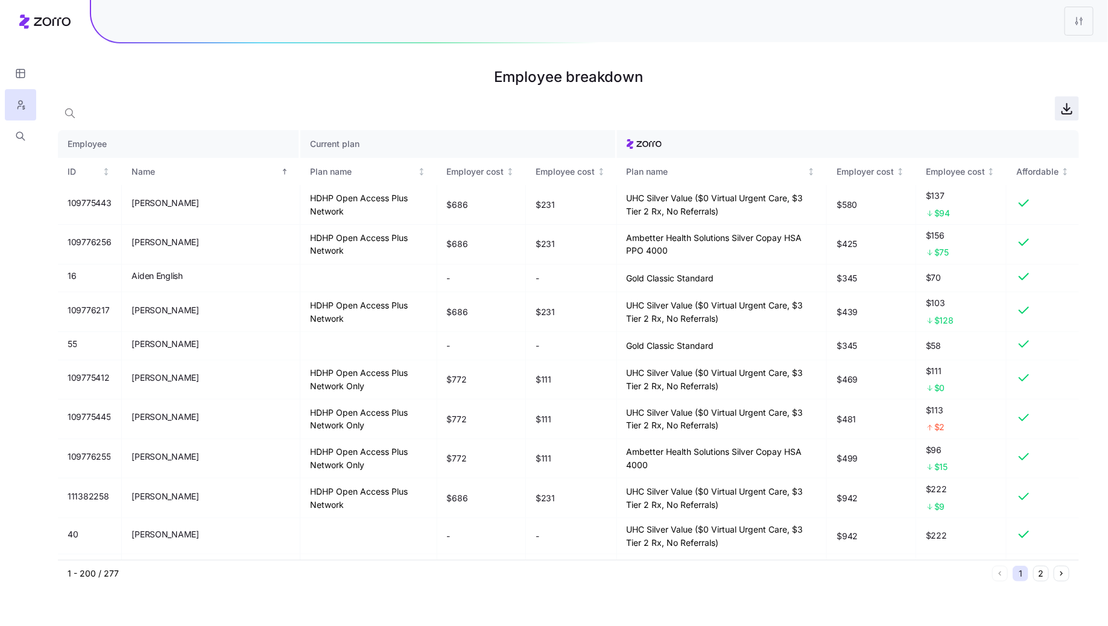
click at [1063, 106] on icon "button" at bounding box center [1066, 108] width 14 height 14
